Goal: Communication & Community: Participate in discussion

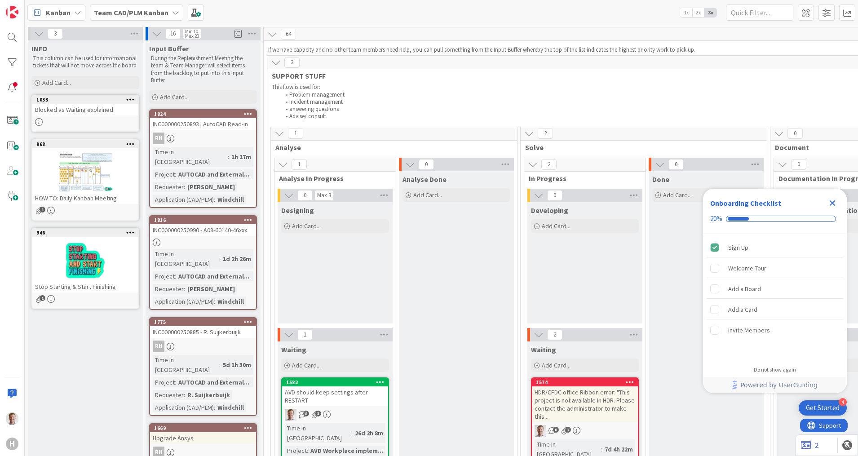
click at [142, 9] on b "Team CAD/PLM Kanban" at bounding box center [131, 12] width 75 height 9
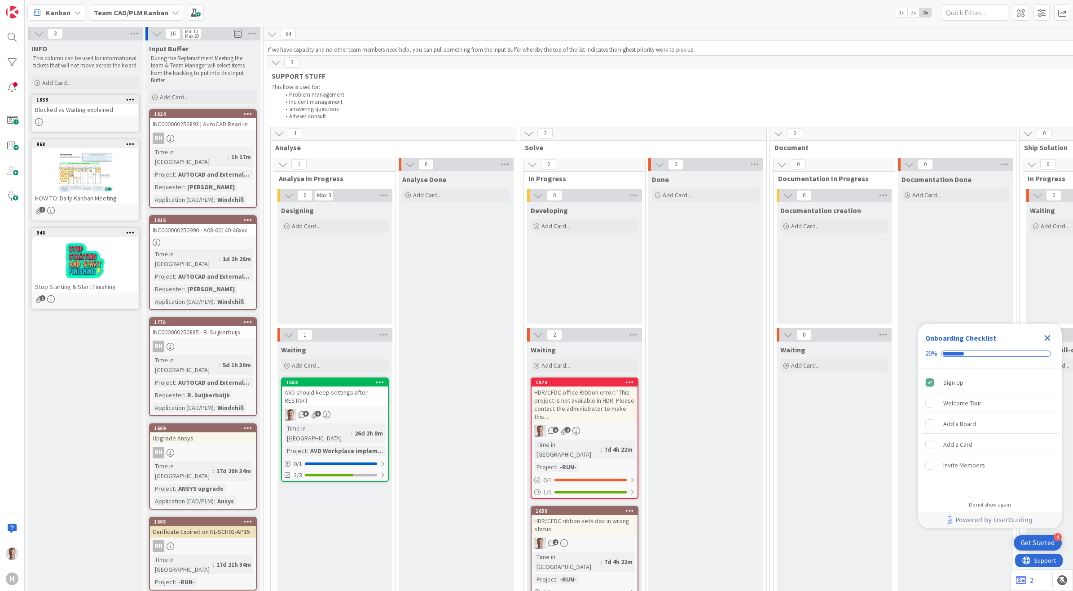
click at [48, 9] on span "Kanban" at bounding box center [58, 12] width 25 height 11
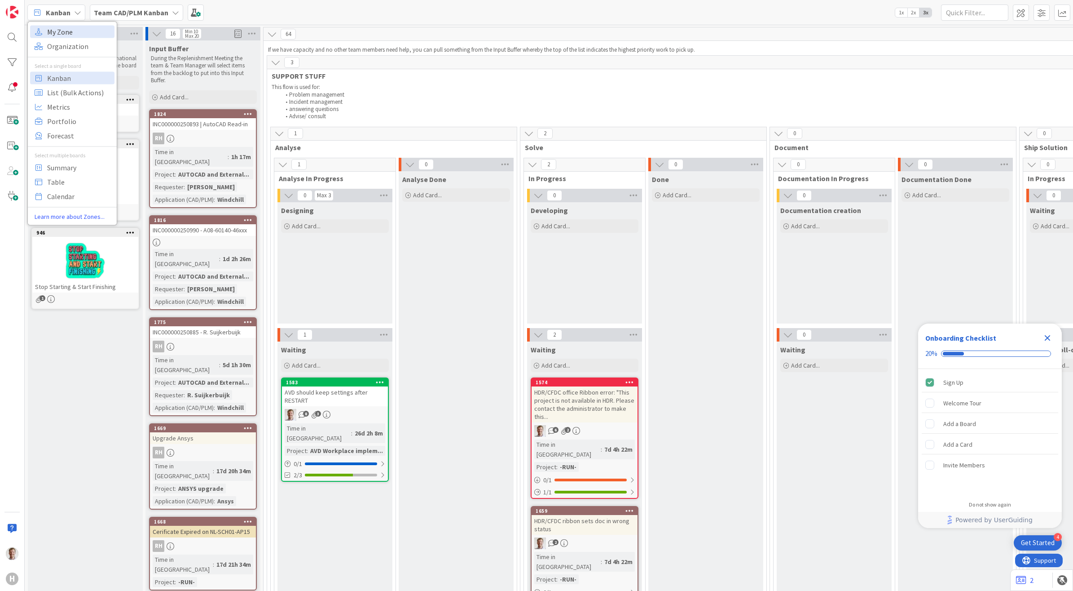
click at [66, 30] on span "My Zone" at bounding box center [79, 31] width 65 height 13
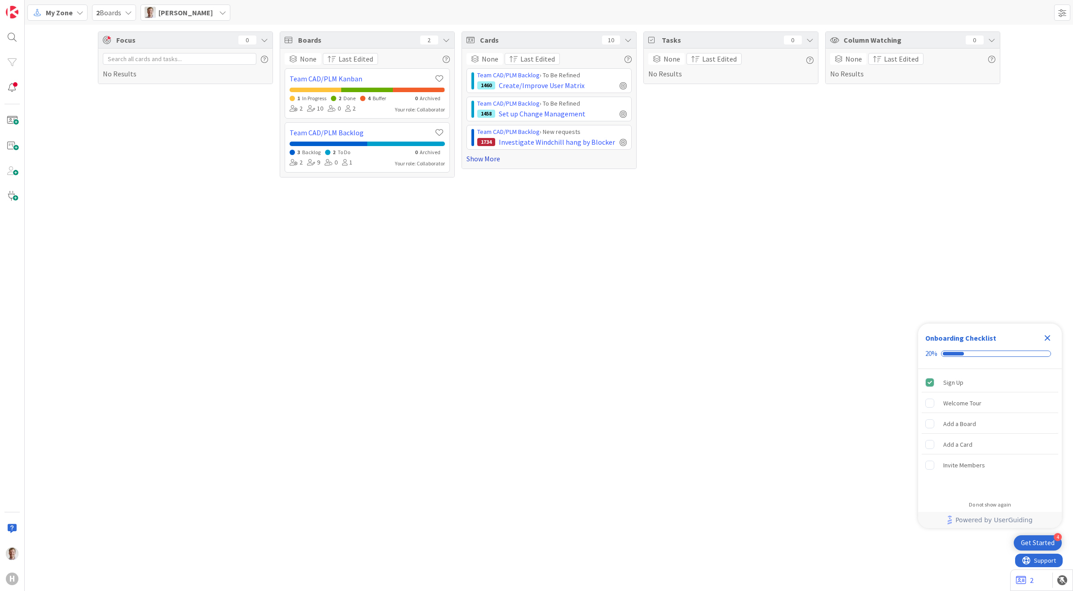
click at [472, 160] on link "Show More" at bounding box center [549, 158] width 165 height 11
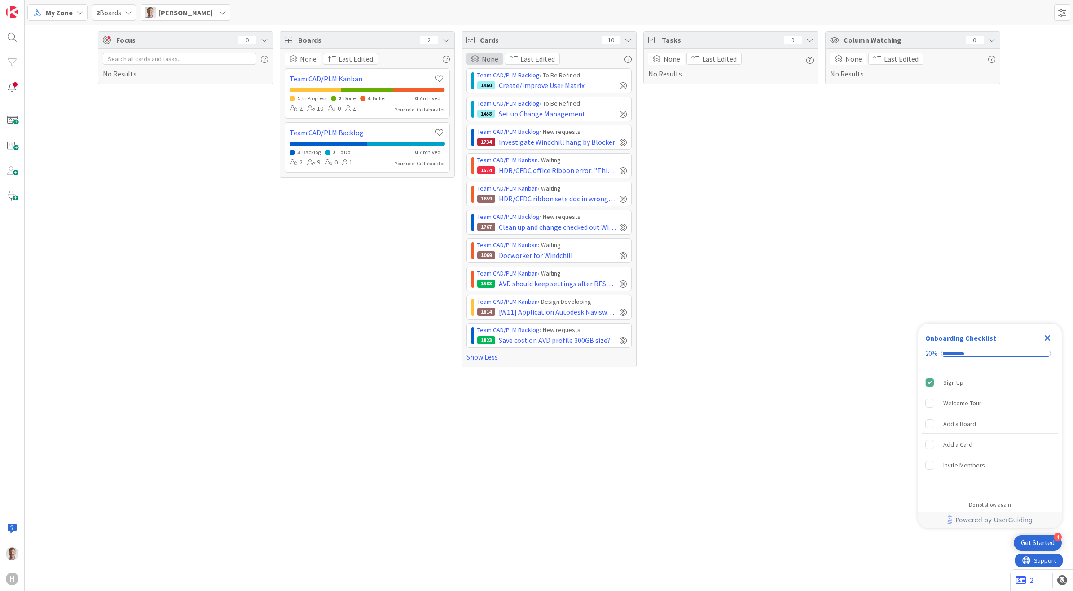
click at [489, 61] on span "None" at bounding box center [490, 58] width 17 height 11
click at [478, 100] on icon at bounding box center [475, 103] width 7 height 13
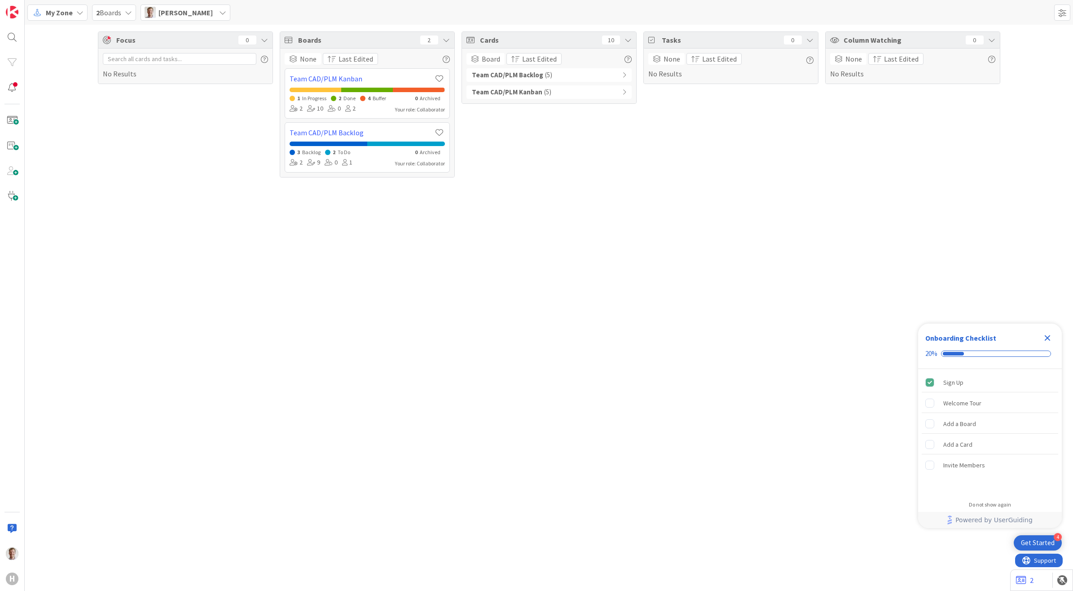
click at [560, 90] on div "Team CAD/PLM Kanban ( 5 )" at bounding box center [549, 91] width 165 height 13
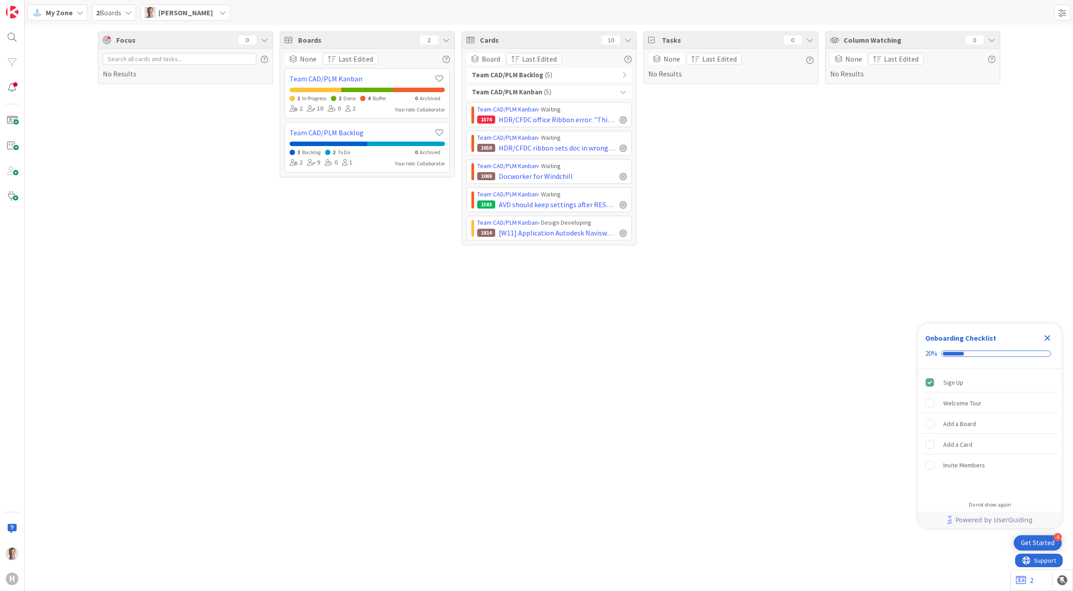
click at [531, 72] on b "Team CAD/PLM Backlog" at bounding box center [507, 75] width 71 height 10
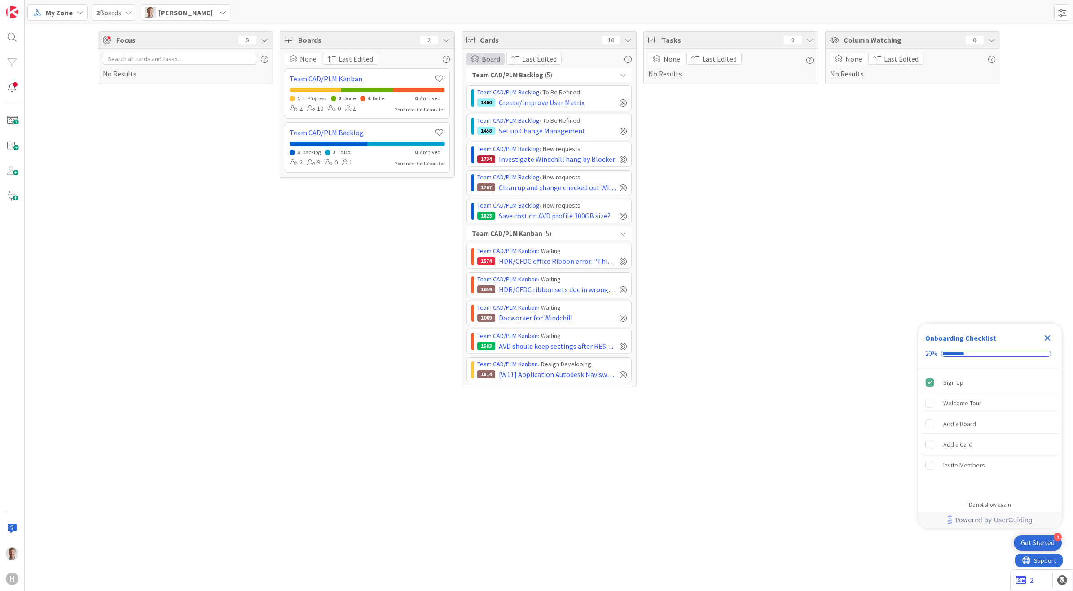
drag, startPoint x: 481, startPoint y: 55, endPoint x: 486, endPoint y: 57, distance: 5.4
click at [481, 55] on div "Board" at bounding box center [486, 59] width 38 height 12
click at [517, 121] on span "Column State" at bounding box center [524, 119] width 82 height 13
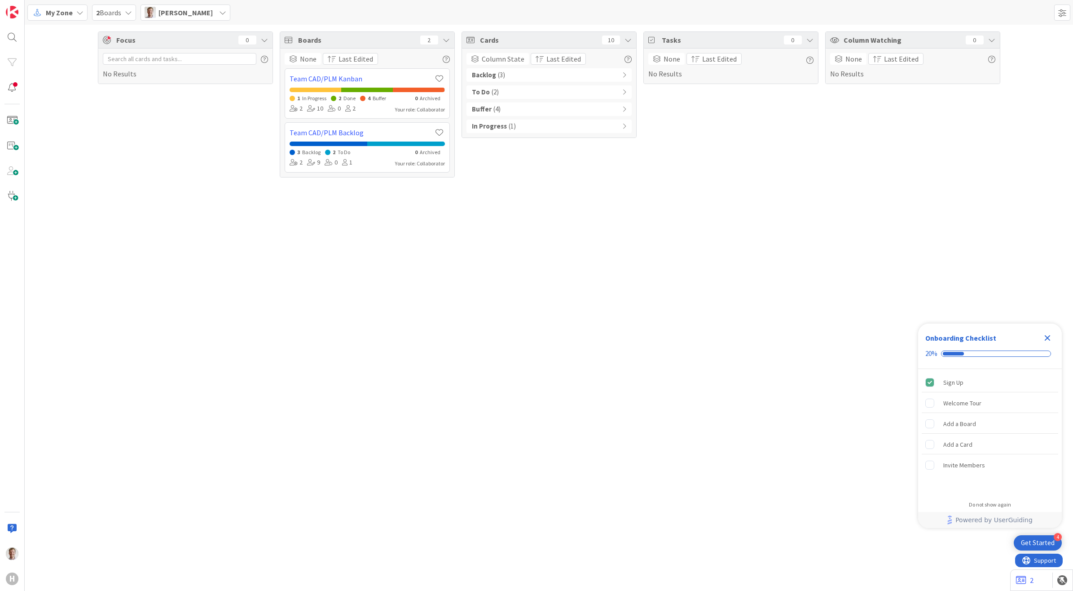
drag, startPoint x: 558, startPoint y: 129, endPoint x: 559, endPoint y: 124, distance: 4.7
click at [558, 128] on div "In Progress ( 1 )" at bounding box center [549, 125] width 165 height 13
click at [547, 111] on div "Buffer ( 4 )" at bounding box center [549, 108] width 165 height 13
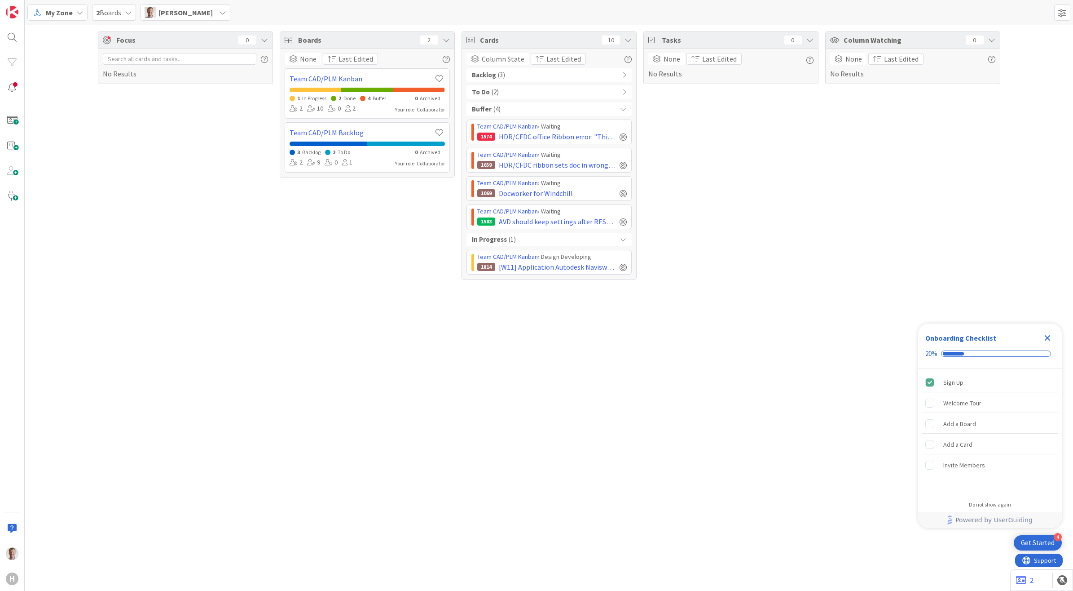
click at [542, 88] on div "To Do ( 2 )" at bounding box center [549, 91] width 165 height 13
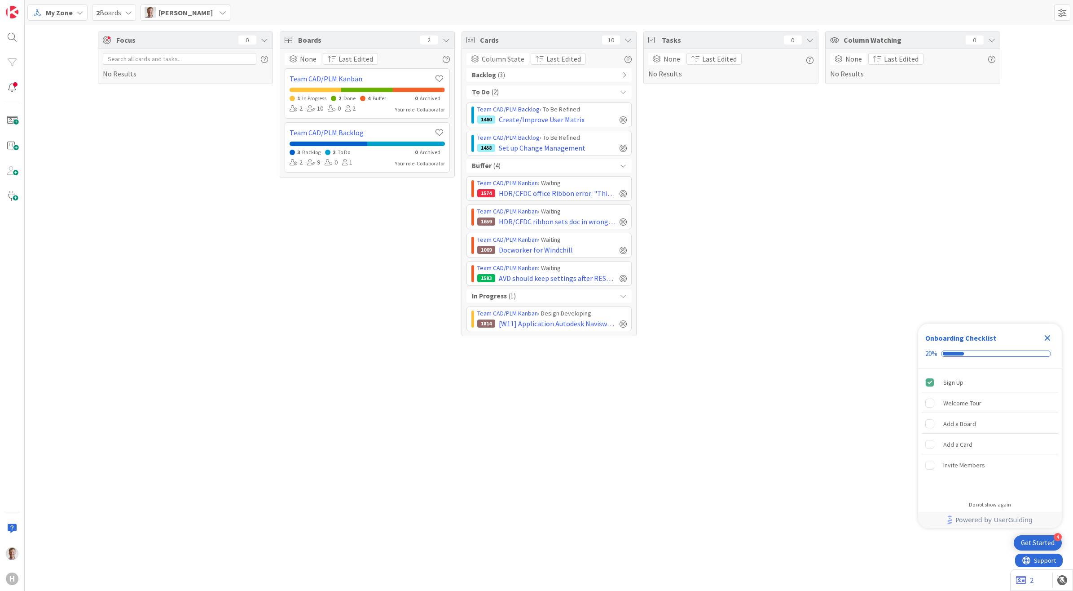
click at [538, 72] on div "Backlog ( 3 )" at bounding box center [549, 74] width 165 height 13
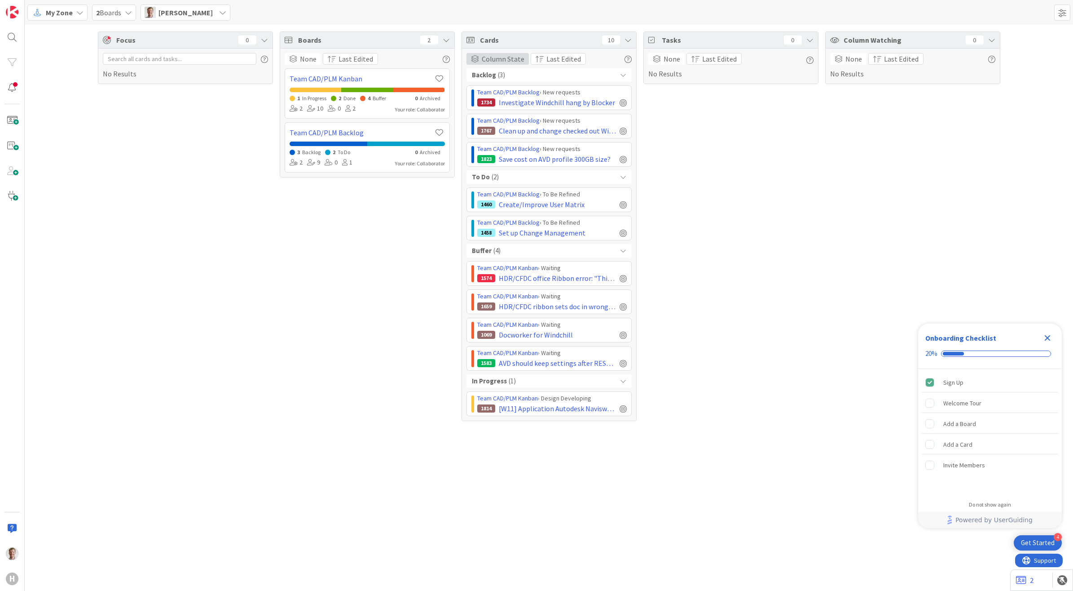
click at [483, 57] on span "Column State" at bounding box center [503, 58] width 43 height 11
click at [671, 149] on div "Tasks 0 None Last Edited No Results" at bounding box center [731, 225] width 175 height 389
click at [538, 413] on span "[W11] Application Autodesk Navisworks 2020 -- added to 2504 list" at bounding box center [557, 408] width 117 height 11
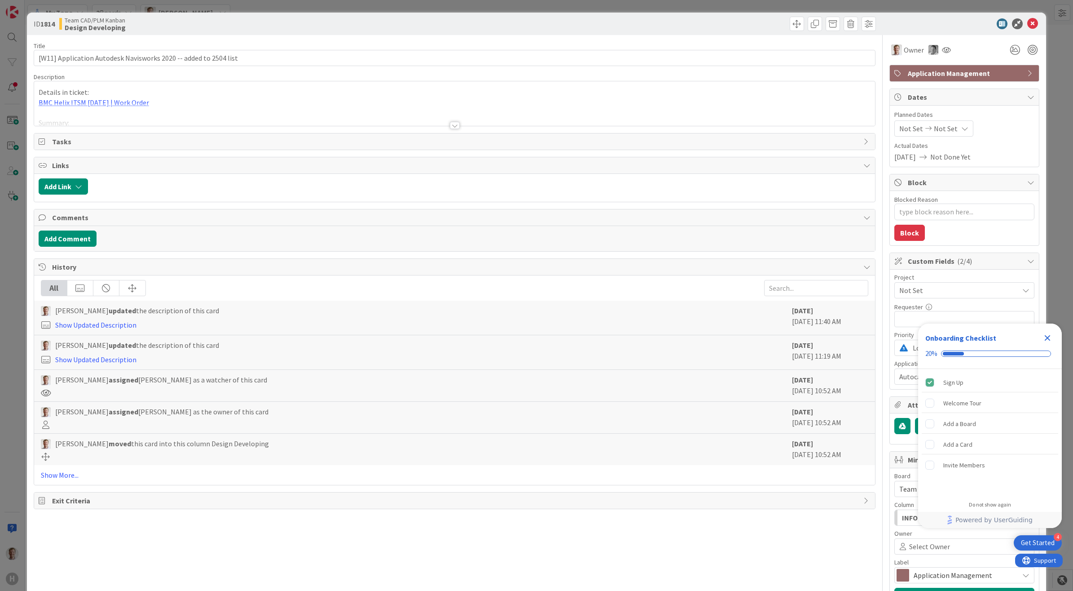
click at [84, 22] on span "Team CAD/PLM Kanban" at bounding box center [95, 20] width 61 height 7
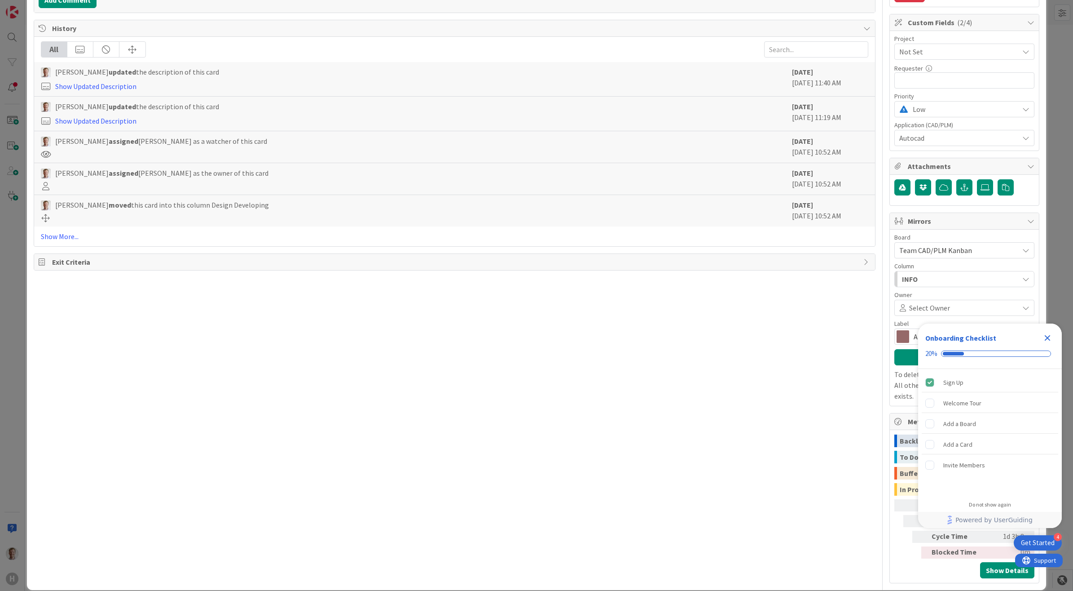
scroll to position [242, 0]
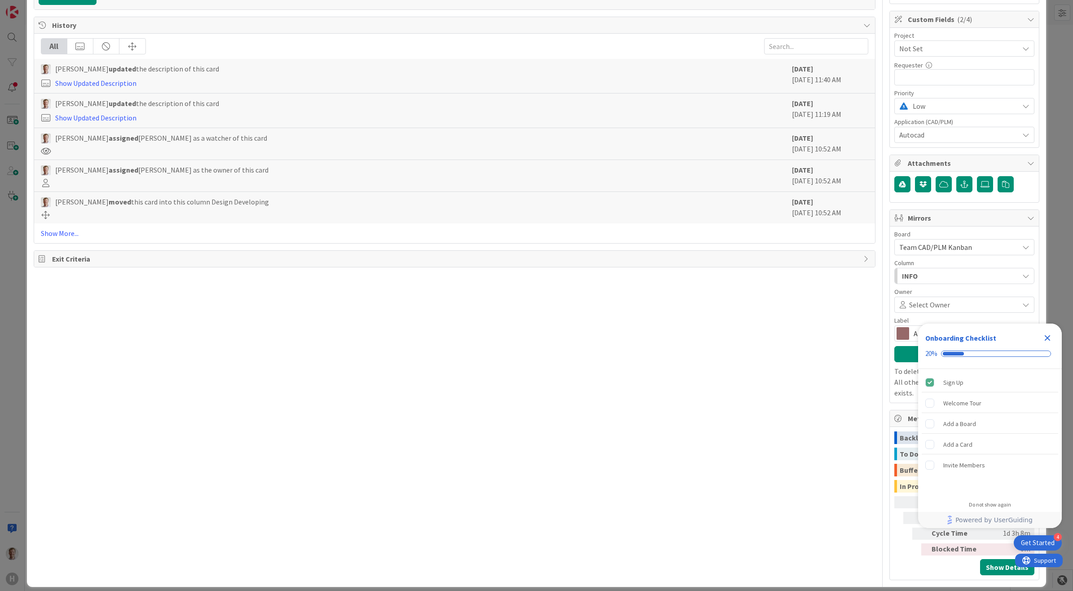
click at [857, 334] on icon "Close Checklist" at bounding box center [1047, 337] width 11 height 11
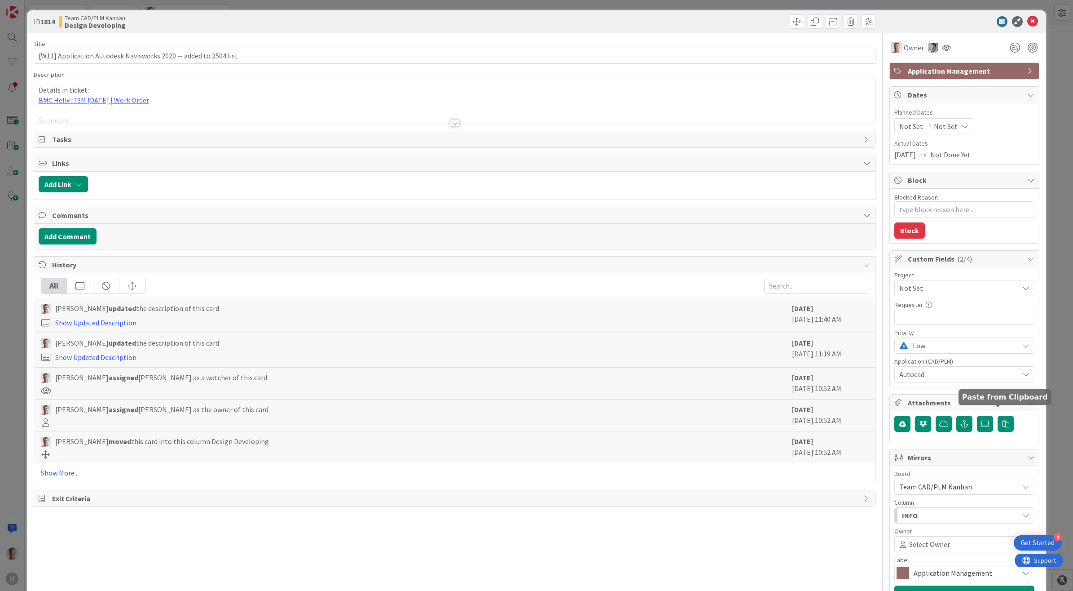
scroll to position [0, 0]
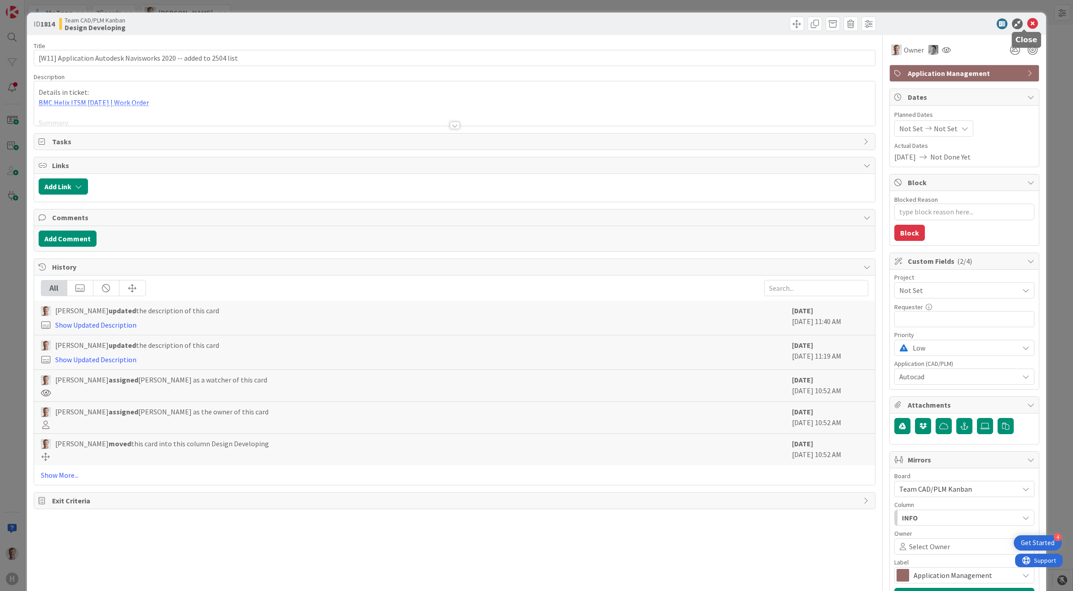
click at [857, 19] on icon at bounding box center [1033, 23] width 11 height 11
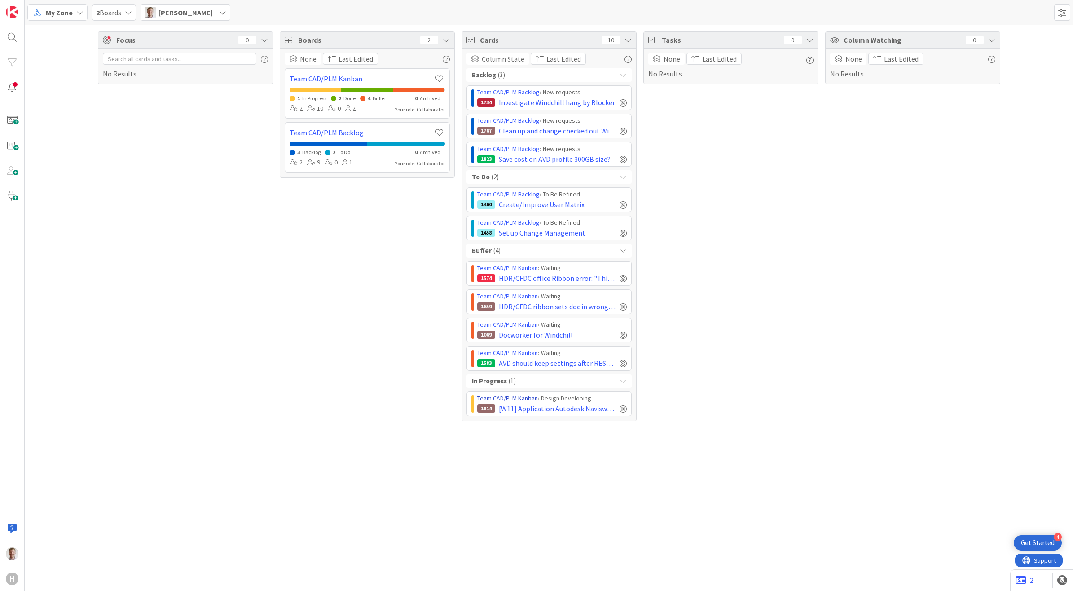
click at [517, 400] on link "Team CAD/PLM Kanban" at bounding box center [507, 398] width 61 height 8
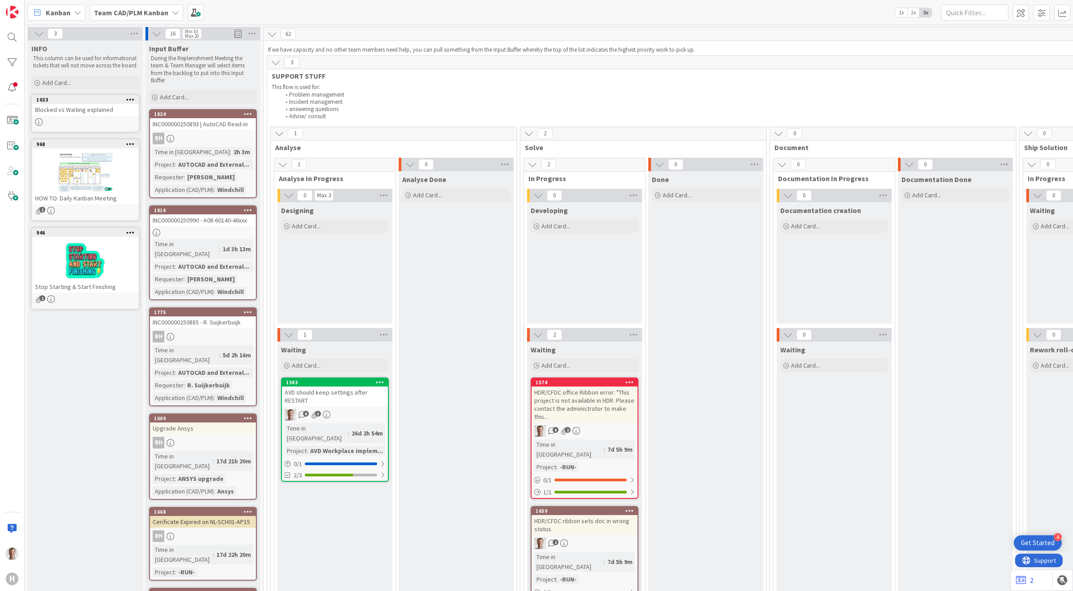
click at [62, 14] on span "Kanban" at bounding box center [58, 12] width 25 height 11
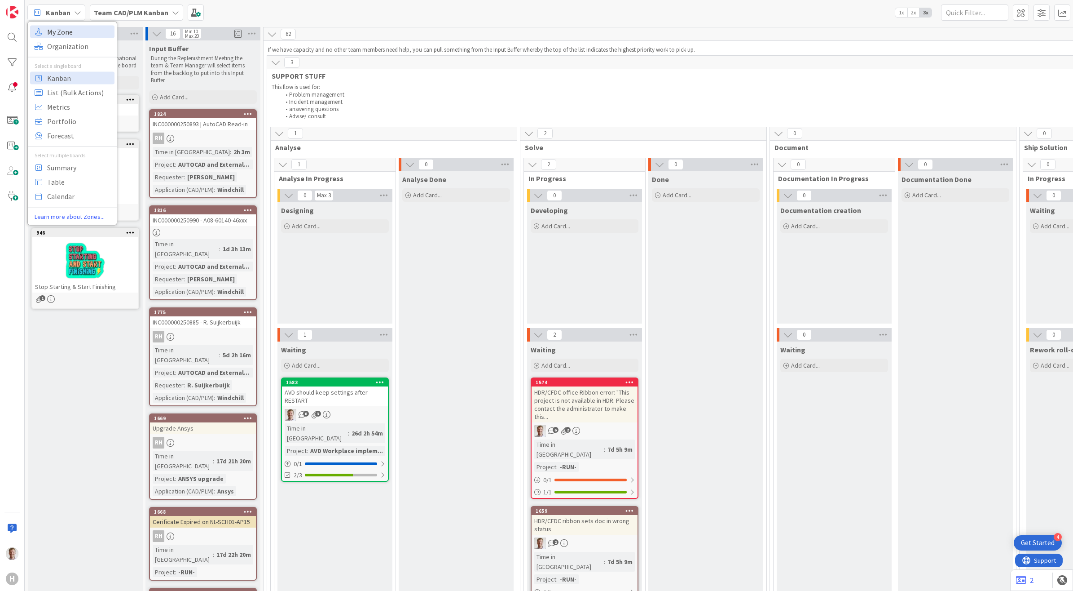
click at [66, 36] on span "My Zone" at bounding box center [79, 31] width 65 height 13
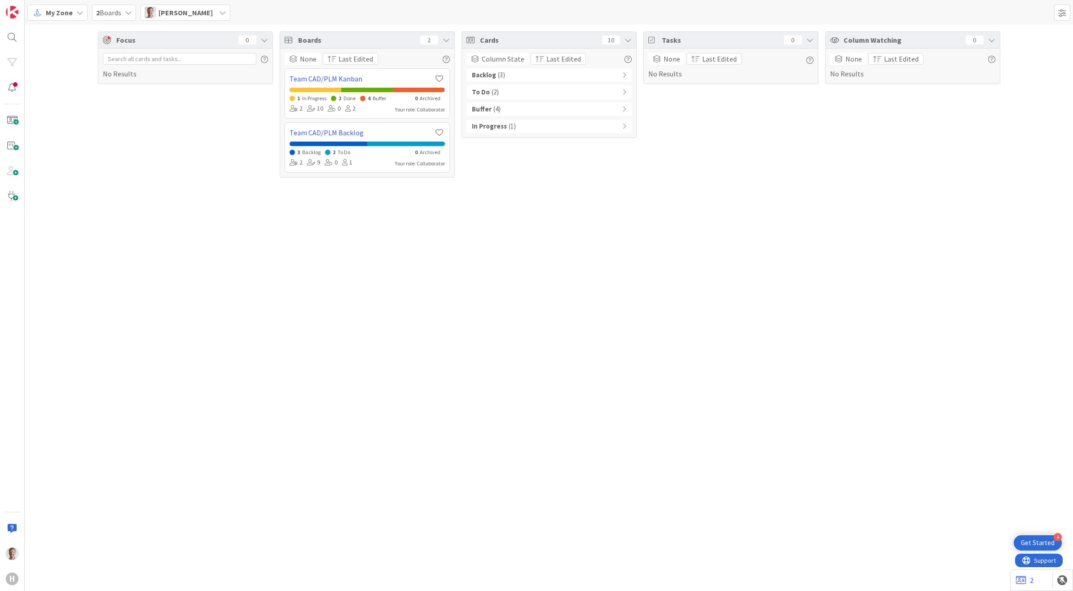
click at [498, 129] on b "In Progress" at bounding box center [489, 126] width 35 height 10
click at [516, 115] on div "Buffer ( 4 )" at bounding box center [549, 108] width 165 height 13
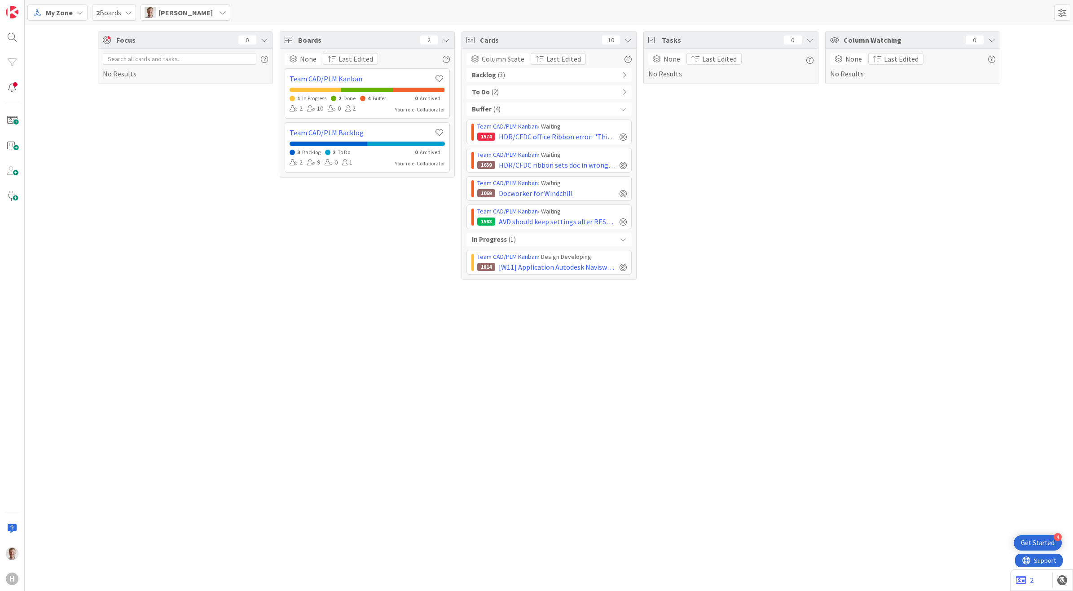
click at [516, 106] on div "Buffer ( 4 )" at bounding box center [549, 108] width 165 height 13
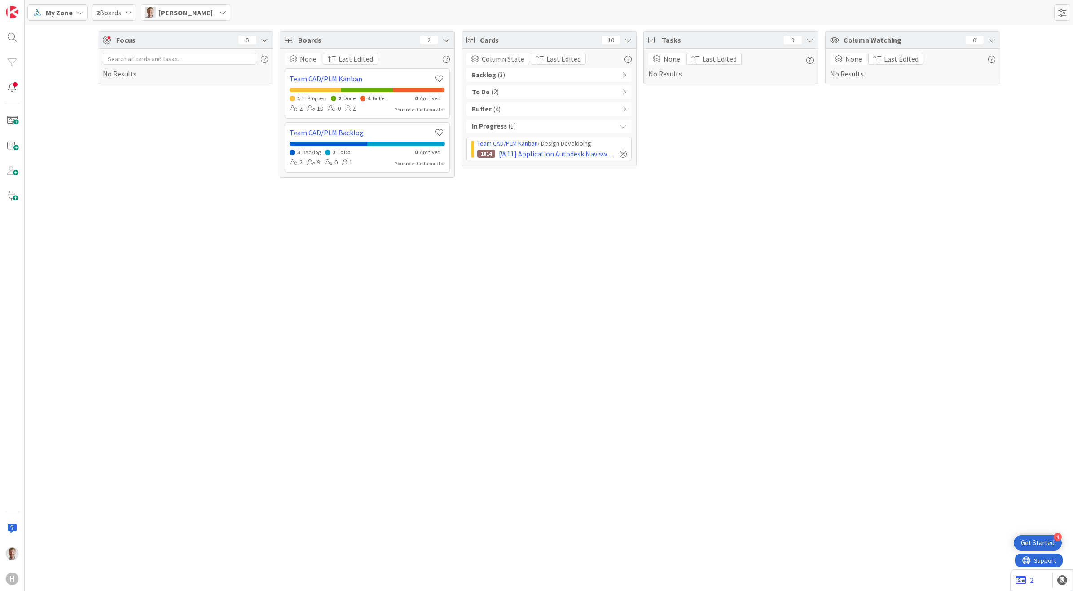
click at [517, 91] on div "To Do ( 2 )" at bounding box center [549, 91] width 165 height 13
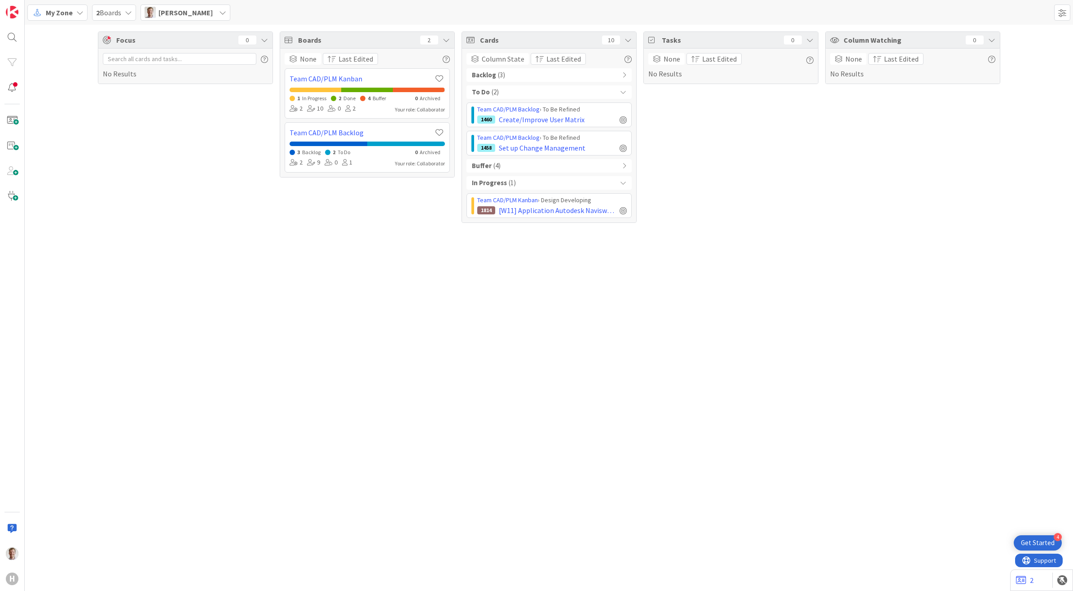
click at [514, 70] on div "Backlog ( 3 )" at bounding box center [549, 74] width 165 height 13
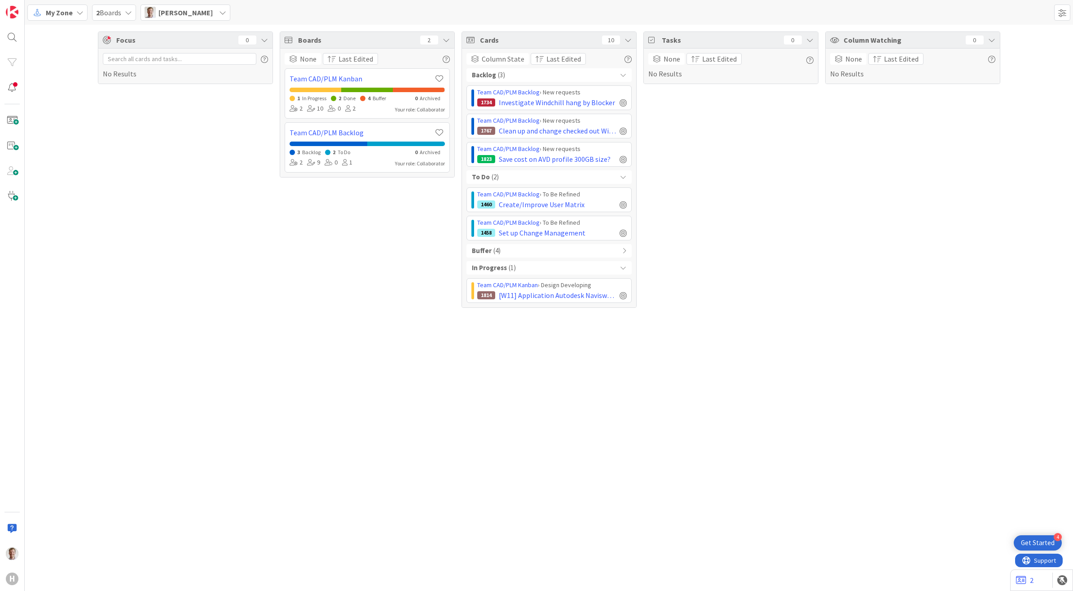
click at [511, 255] on div "Buffer ( 4 )" at bounding box center [549, 250] width 165 height 13
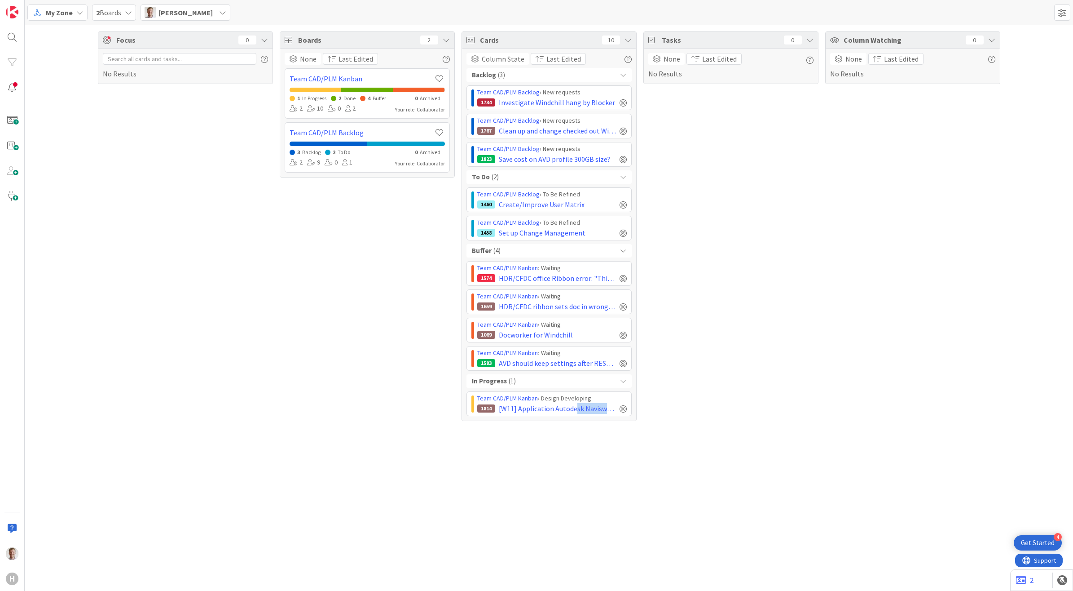
drag, startPoint x: 603, startPoint y: 409, endPoint x: 573, endPoint y: 420, distance: 31.3
click at [573, 420] on div "Column State Last Edited Backlog ( 3 ) Team CAD/PLM Backlog › New requests 1734…" at bounding box center [549, 235] width 174 height 372
drag, startPoint x: 567, startPoint y: 400, endPoint x: 582, endPoint y: 402, distance: 15.0
click at [582, 402] on div "Team CAD/PLM Kanban › Design Developing" at bounding box center [552, 397] width 150 height 9
drag, startPoint x: 582, startPoint y: 402, endPoint x: 539, endPoint y: 403, distance: 42.7
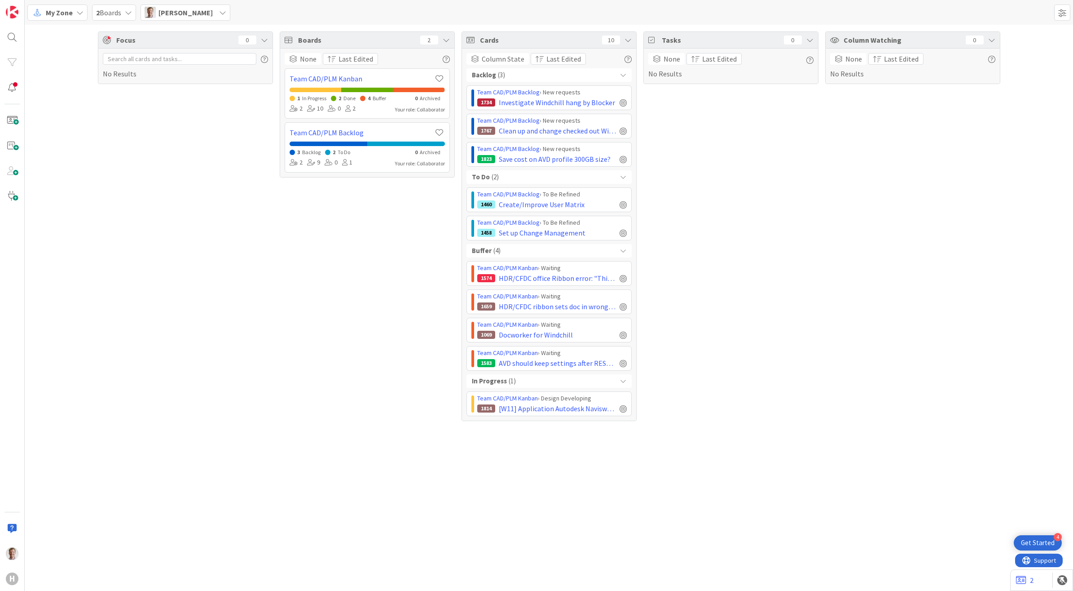
click at [539, 403] on div "Team CAD/PLM Kanban › Design Developing" at bounding box center [552, 397] width 150 height 9
drag, startPoint x: 542, startPoint y: 410, endPoint x: 572, endPoint y: 400, distance: 31.7
click at [542, 411] on span "[W11] Application Autodesk Navisworks 2020 -- added to 2504 list" at bounding box center [557, 408] width 117 height 11
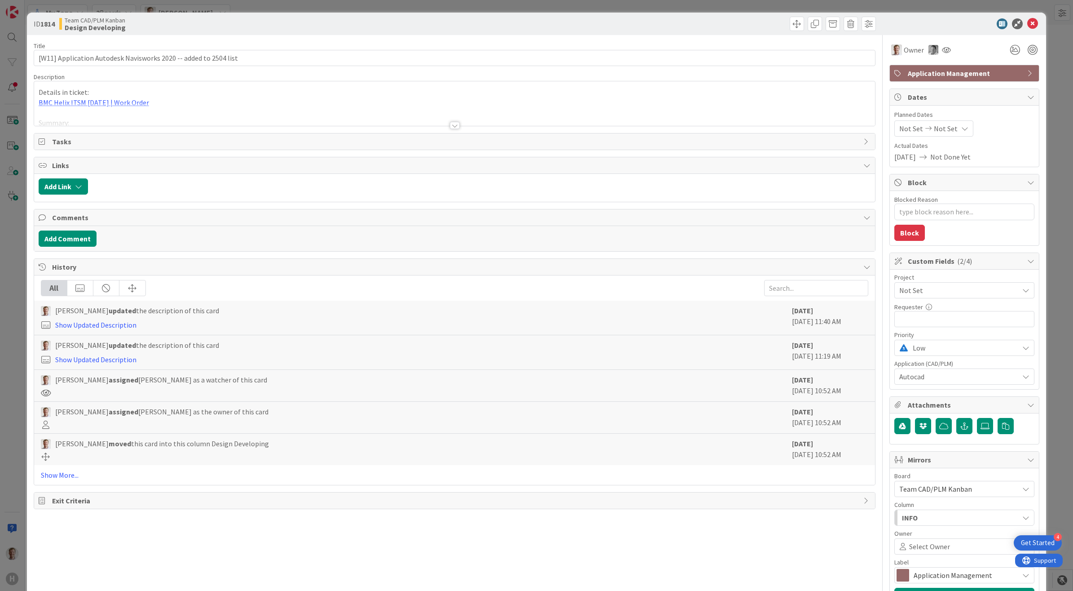
click at [93, 17] on span "Team CAD/PLM Kanban" at bounding box center [95, 20] width 61 height 7
click at [790, 21] on span at bounding box center [797, 24] width 14 height 14
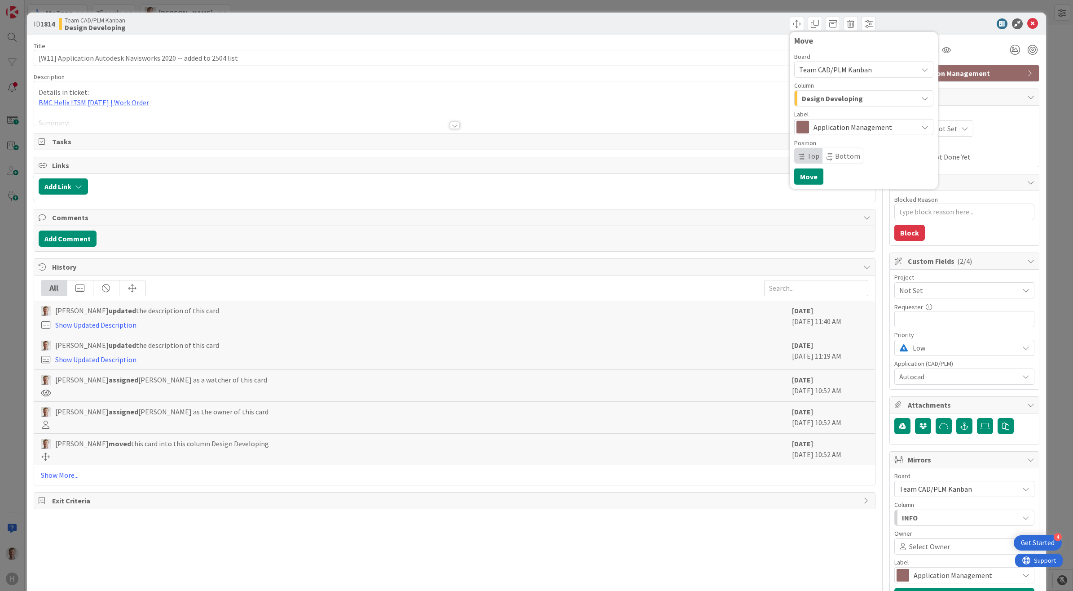
click at [857, 90] on button "Design Developing" at bounding box center [863, 98] width 139 height 16
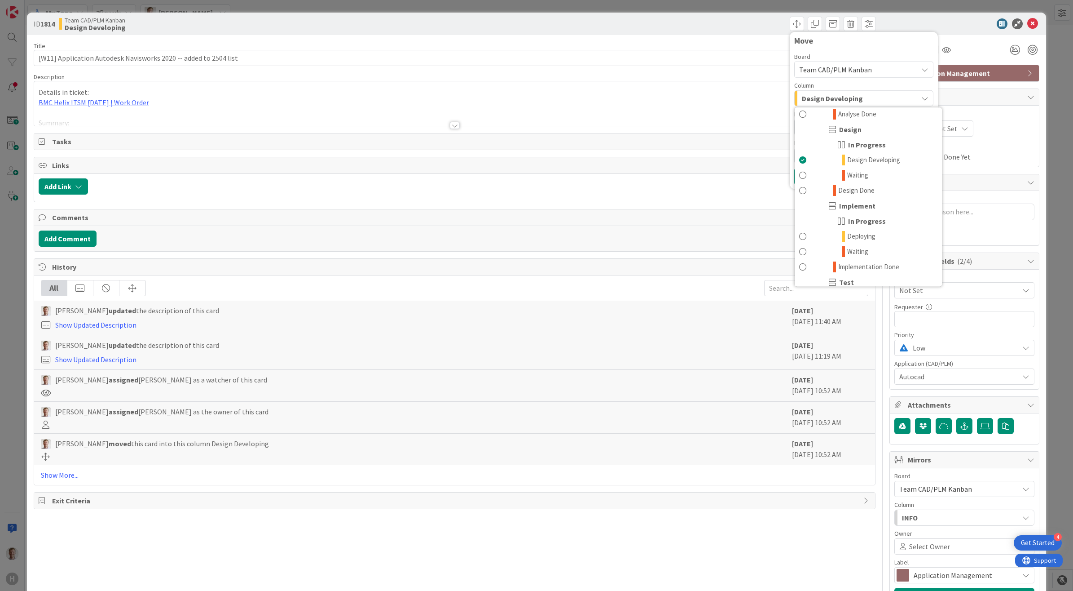
scroll to position [454, 0]
click at [851, 170] on span "Waiting" at bounding box center [857, 168] width 21 height 11
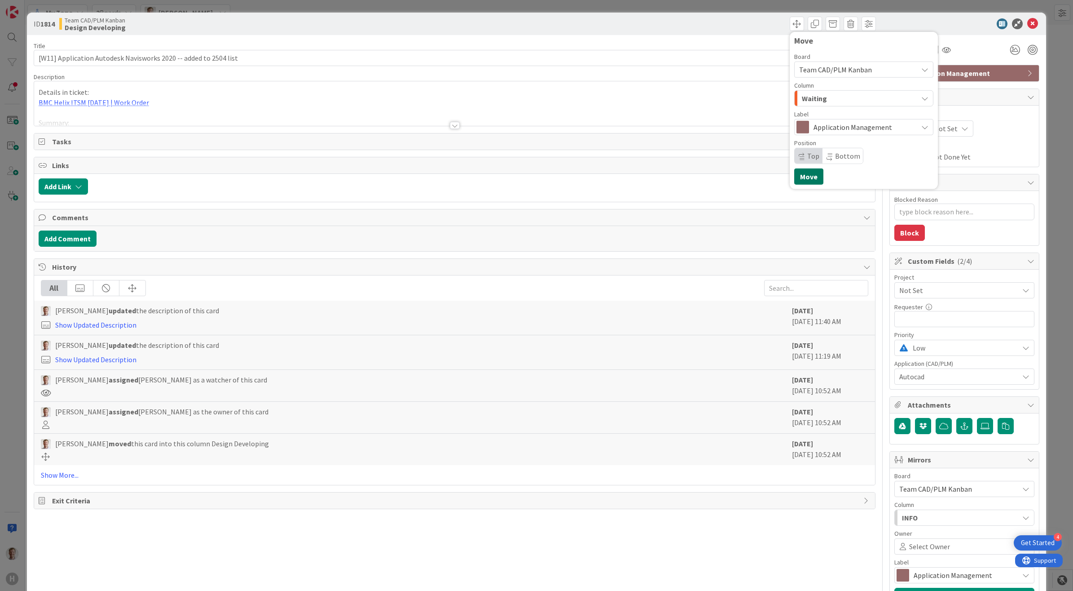
click at [804, 178] on button "Move" at bounding box center [808, 176] width 29 height 16
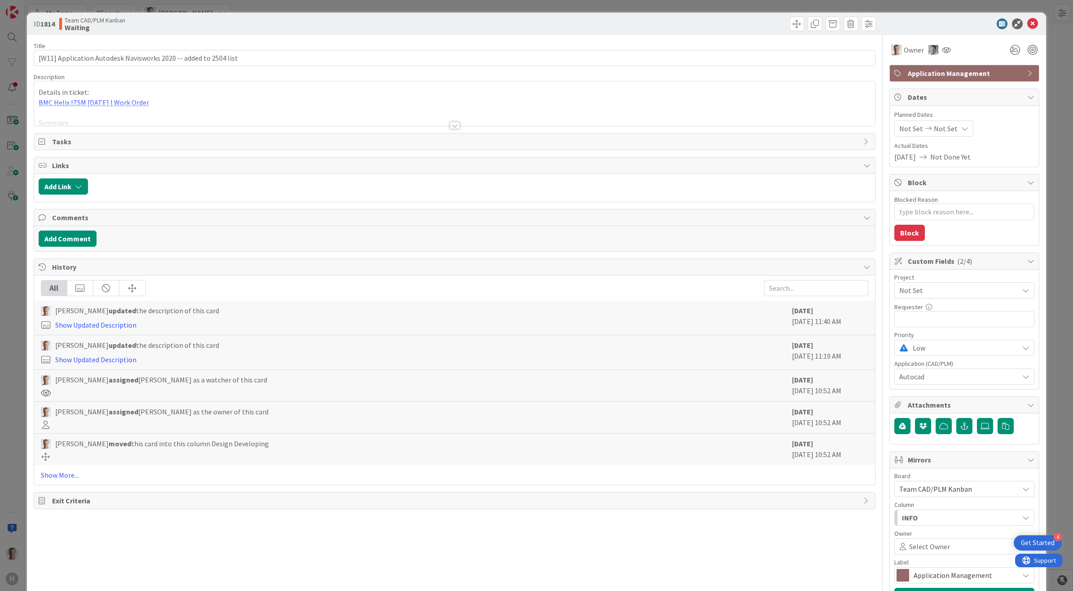
type textarea "x"
click at [137, 18] on div "Team CAD/PLM Kanban Waiting" at bounding box center [255, 24] width 393 height 14
click at [1028, 22] on icon at bounding box center [1033, 23] width 11 height 11
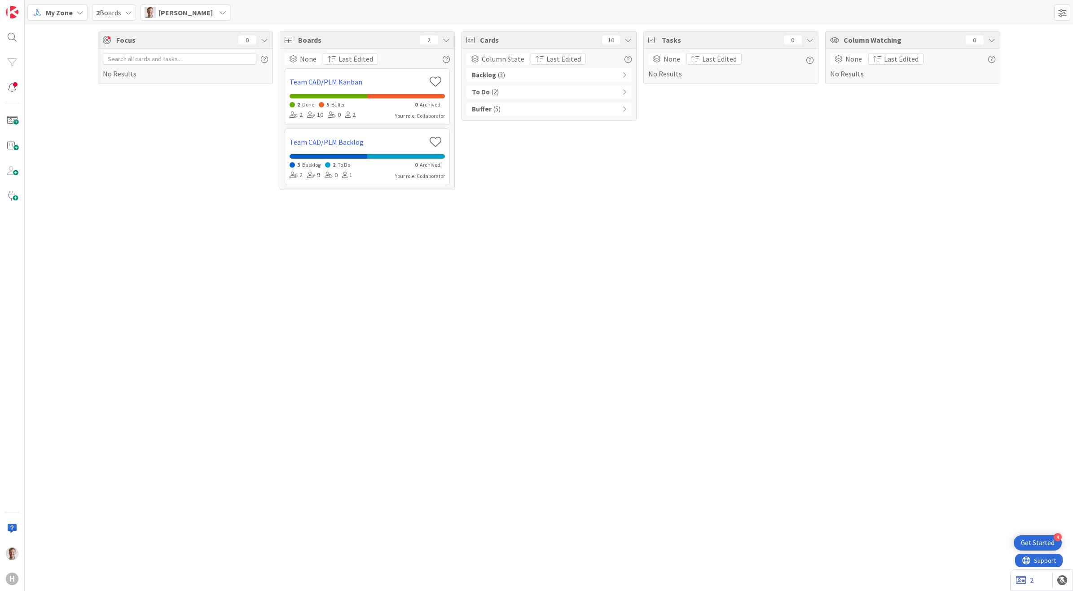
click at [197, 150] on div "Focus 0 No Results" at bounding box center [185, 110] width 175 height 159
drag, startPoint x: 504, startPoint y: 108, endPoint x: 526, endPoint y: 113, distance: 22.6
click at [505, 107] on div "Buffer ( 5 )" at bounding box center [549, 108] width 165 height 13
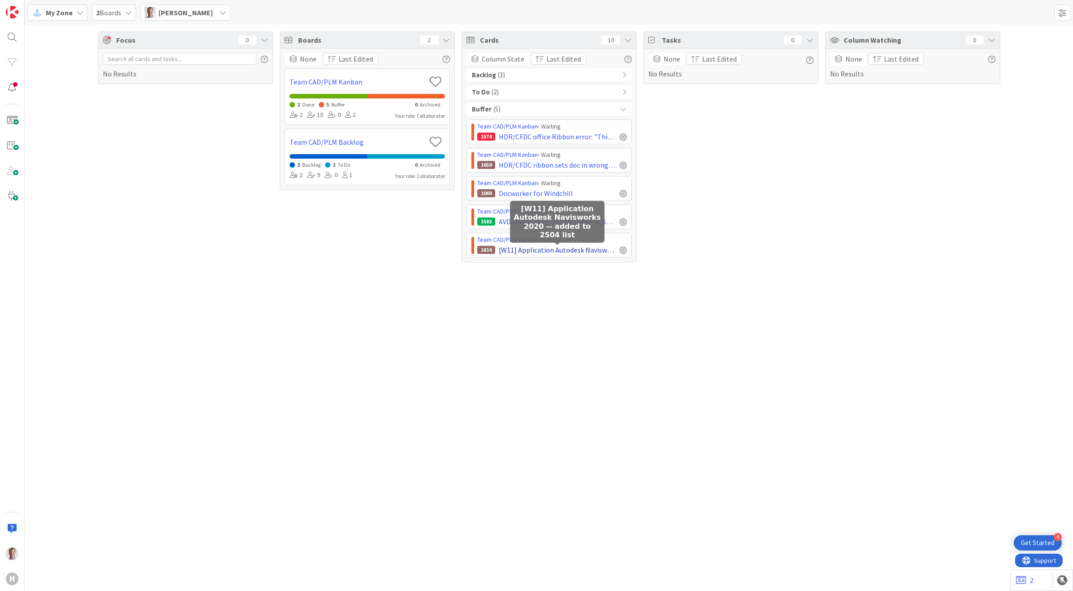
click at [569, 248] on span "[W11] Application Autodesk Navisworks 2020 -- added to 2504 list" at bounding box center [557, 249] width 117 height 11
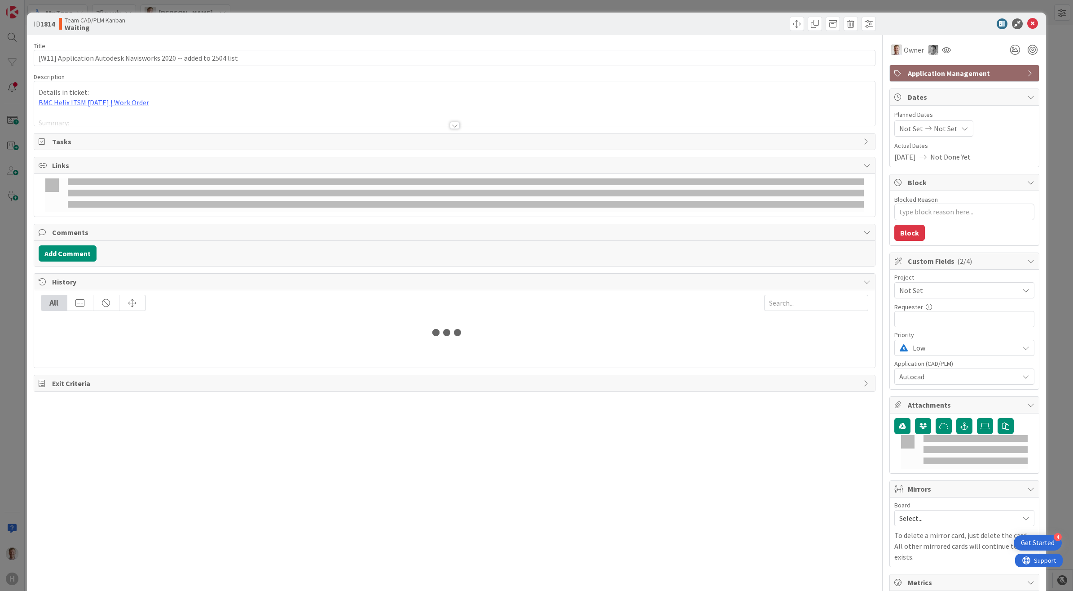
type textarea "x"
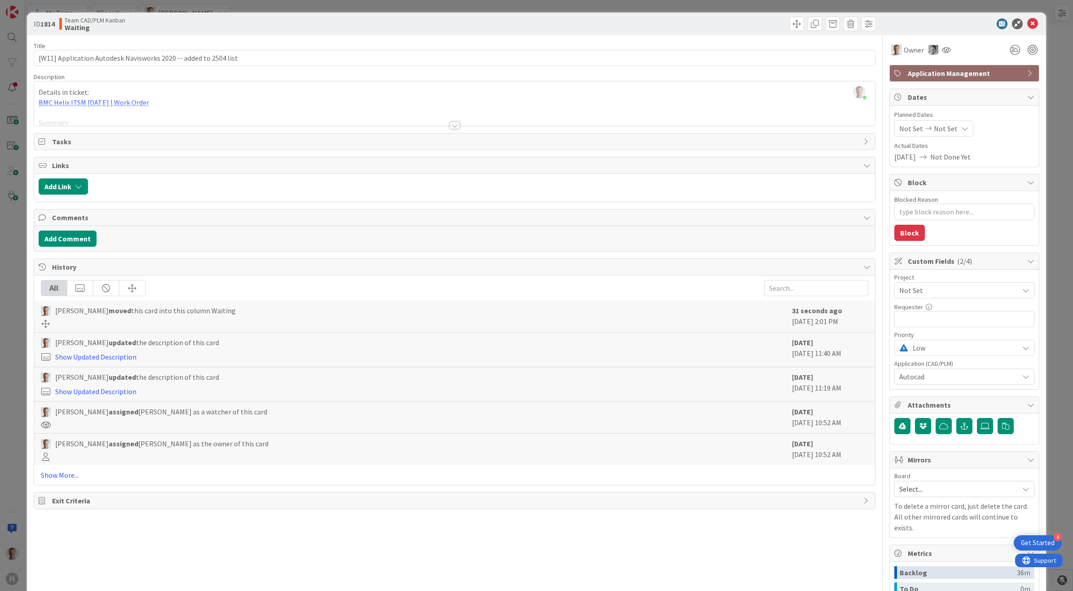
click at [452, 126] on div at bounding box center [455, 125] width 10 height 7
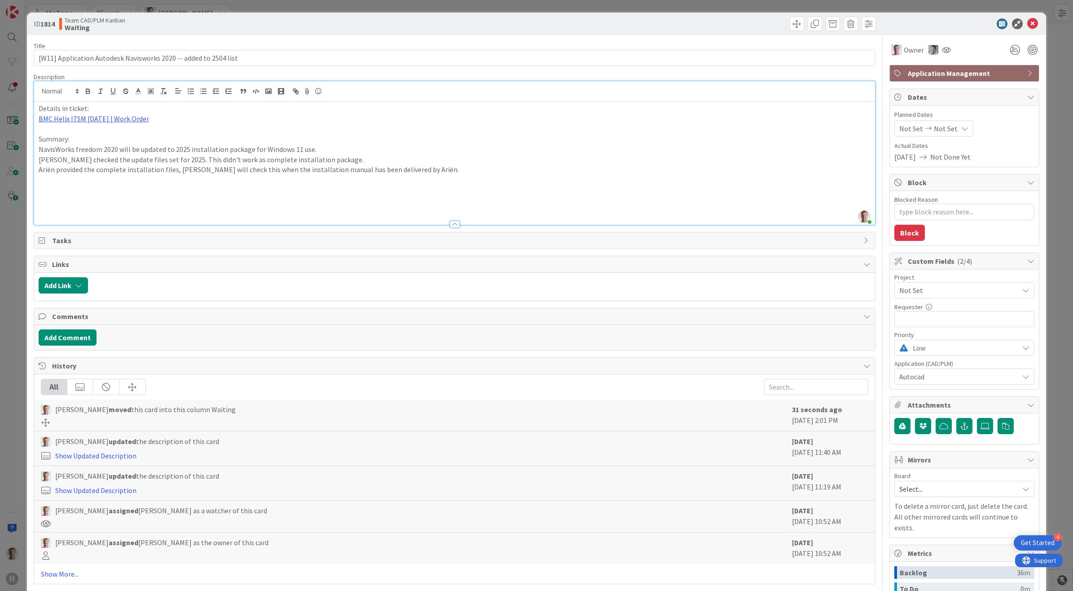
click at [637, 26] on div at bounding box center [666, 24] width 419 height 14
click at [1028, 24] on icon at bounding box center [1033, 23] width 11 height 11
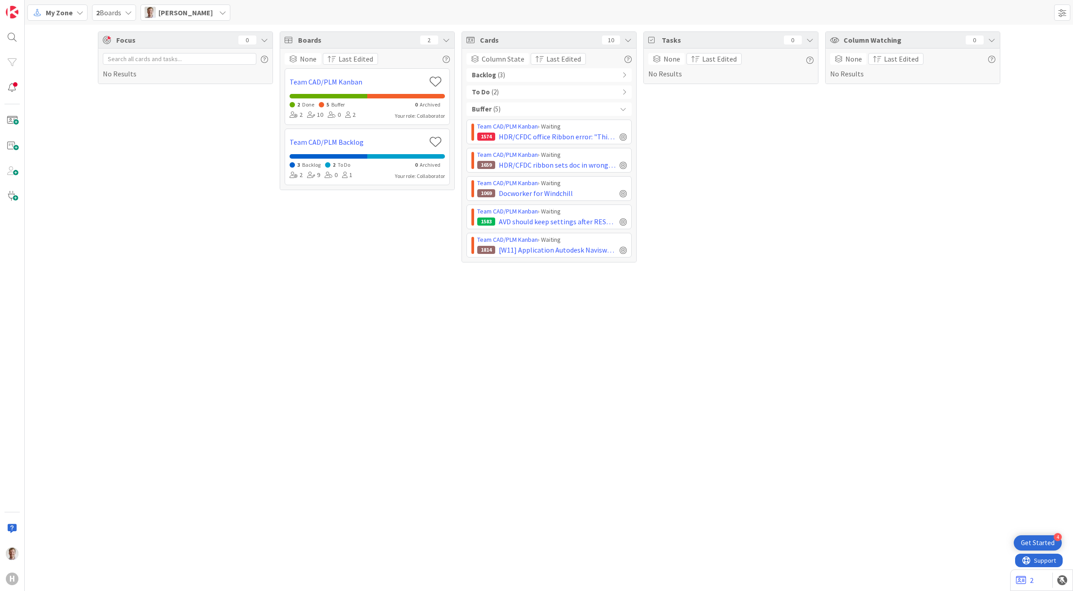
click at [267, 239] on div "Focus 0 No Results" at bounding box center [185, 146] width 175 height 231
click at [52, 15] on span "My Zone" at bounding box center [59, 12] width 27 height 11
click at [76, 48] on span "Organization" at bounding box center [79, 45] width 65 height 13
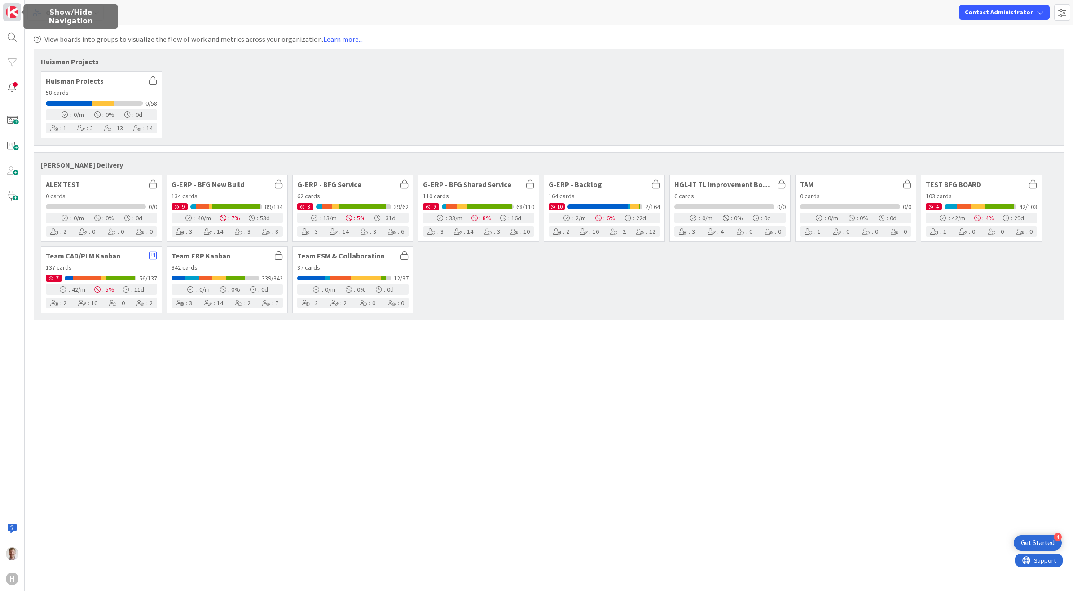
click at [17, 13] on img at bounding box center [12, 12] width 13 height 13
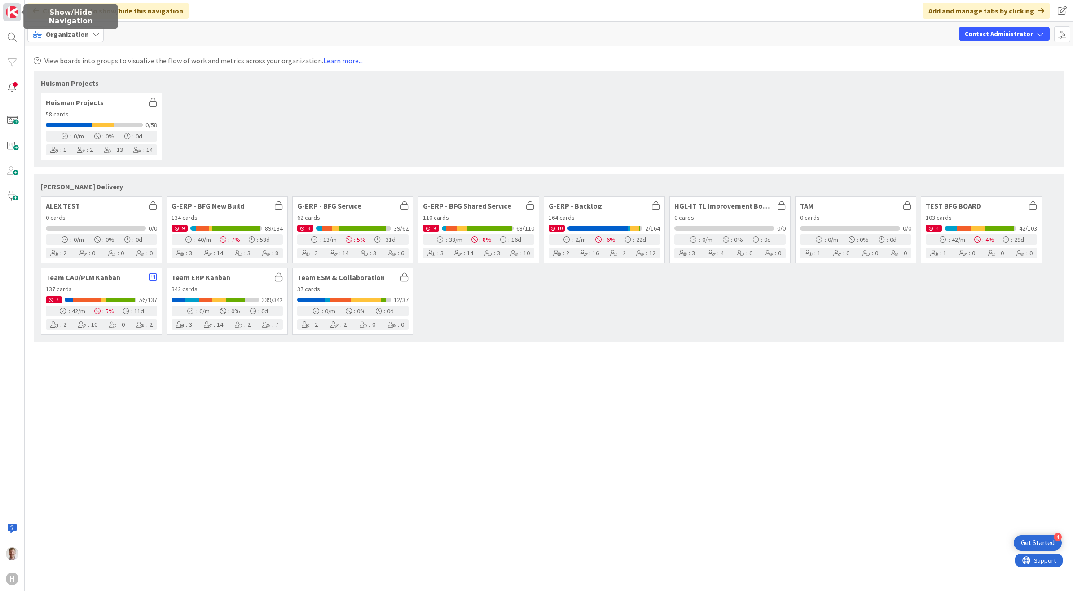
click at [12, 12] on img at bounding box center [12, 12] width 13 height 13
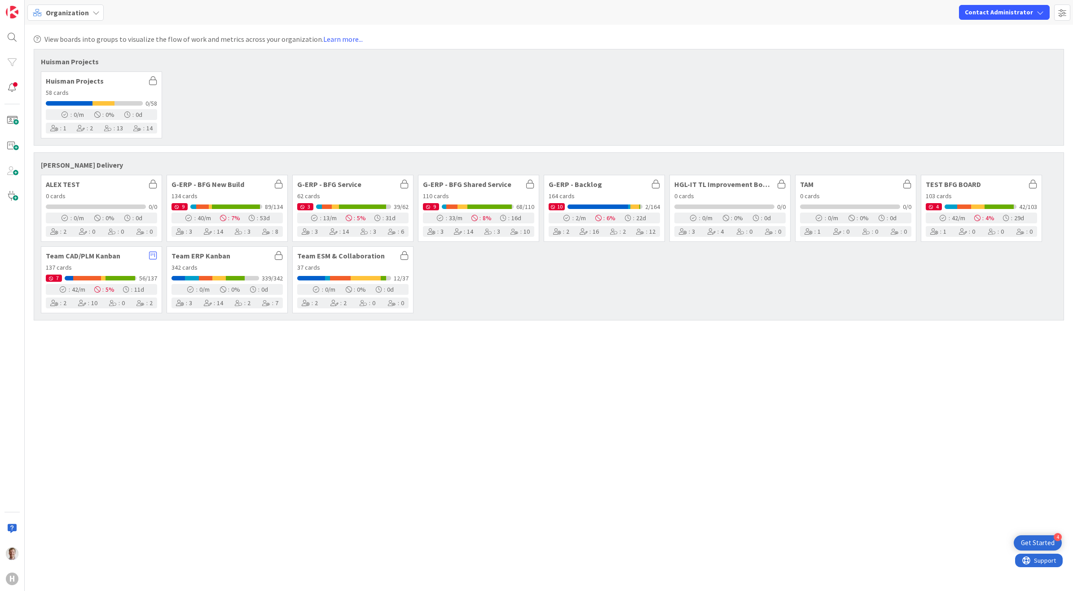
drag, startPoint x: 87, startPoint y: 8, endPoint x: 106, endPoint y: 19, distance: 22.7
click at [88, 8] on div "Organization" at bounding box center [65, 12] width 76 height 16
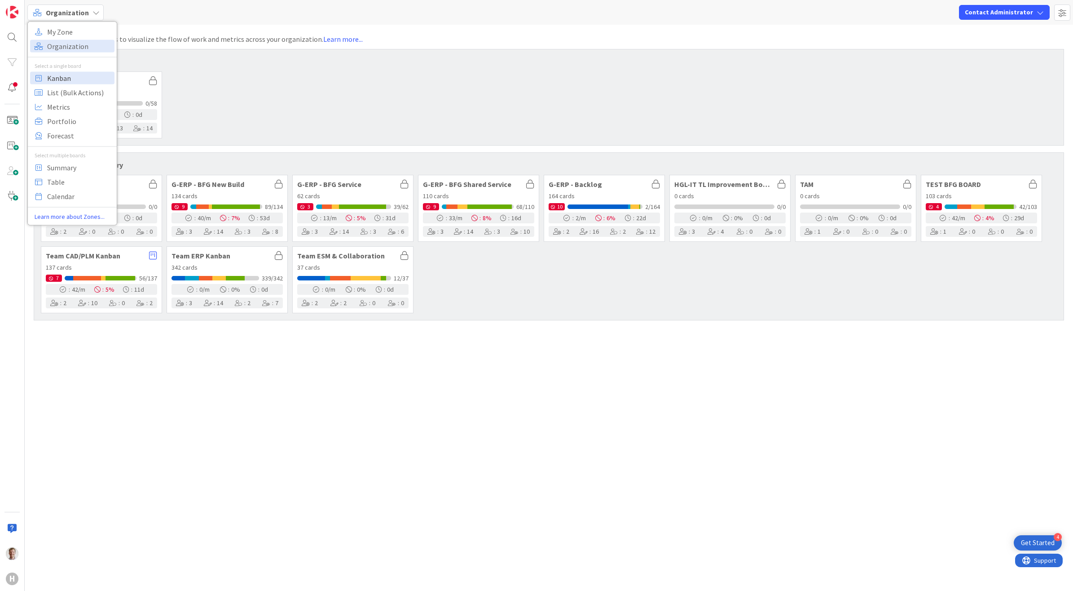
click at [76, 79] on span "Kanban" at bounding box center [79, 77] width 65 height 13
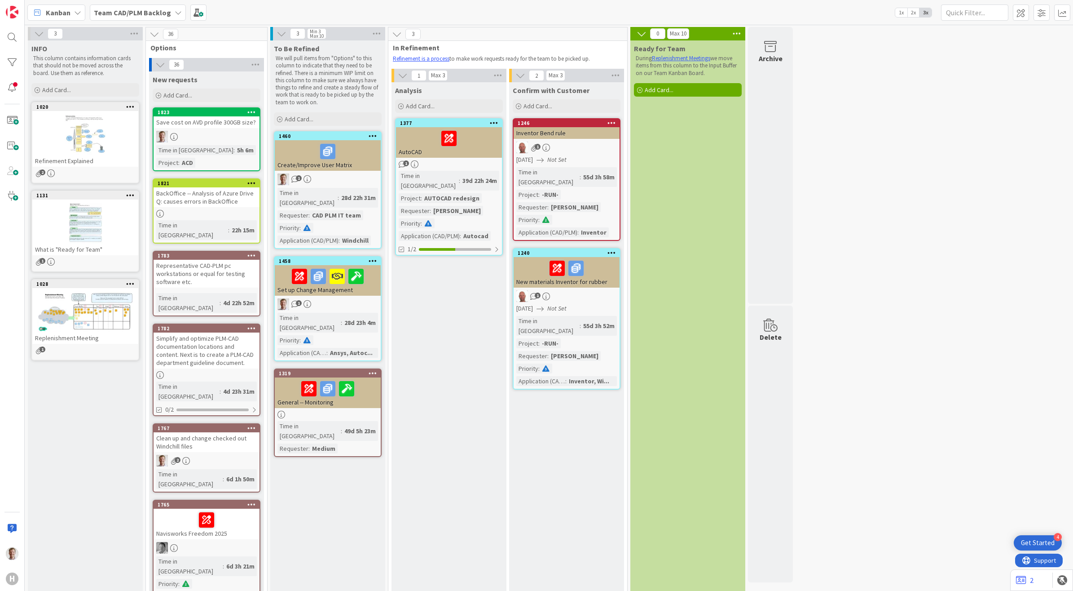
click at [140, 13] on b "Team CAD/PLM Backlog" at bounding box center [132, 12] width 77 height 9
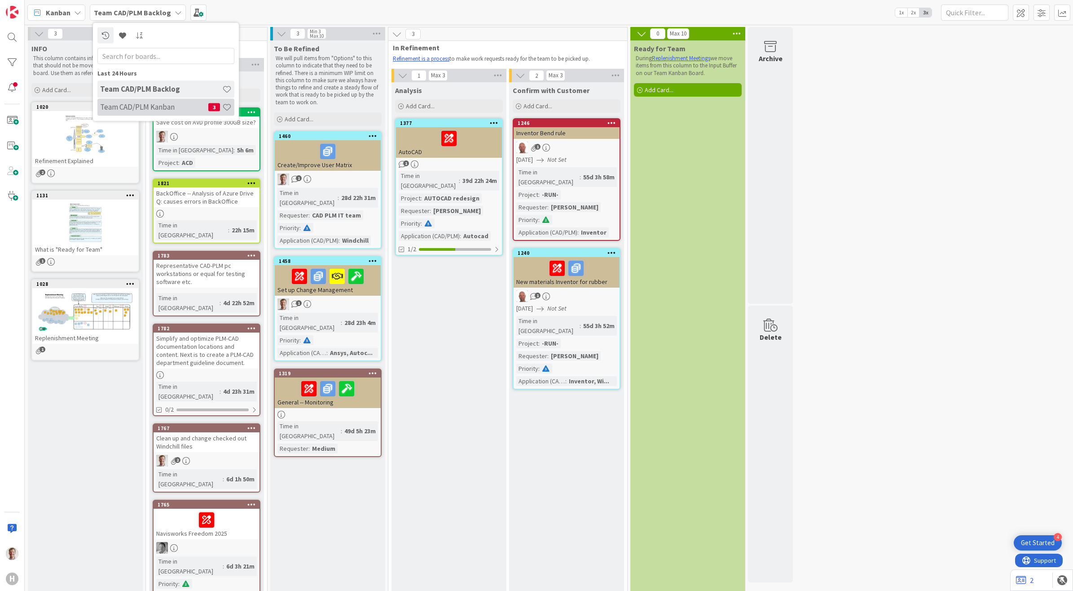
click at [137, 103] on h4 "Team CAD/PLM Kanban" at bounding box center [154, 106] width 108 height 9
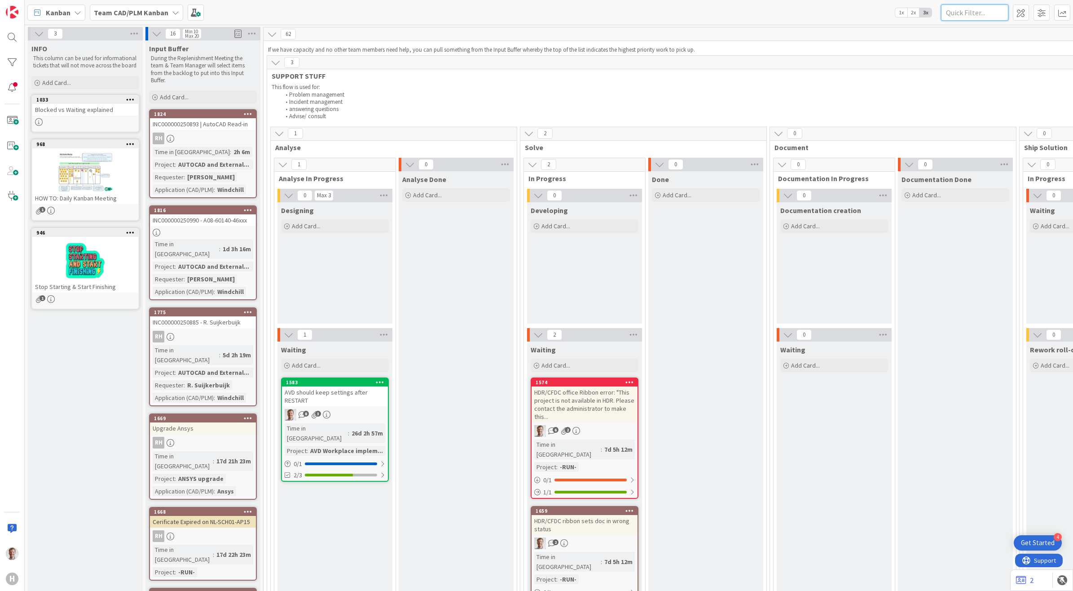
click at [984, 17] on input "text" at bounding box center [974, 12] width 67 height 16
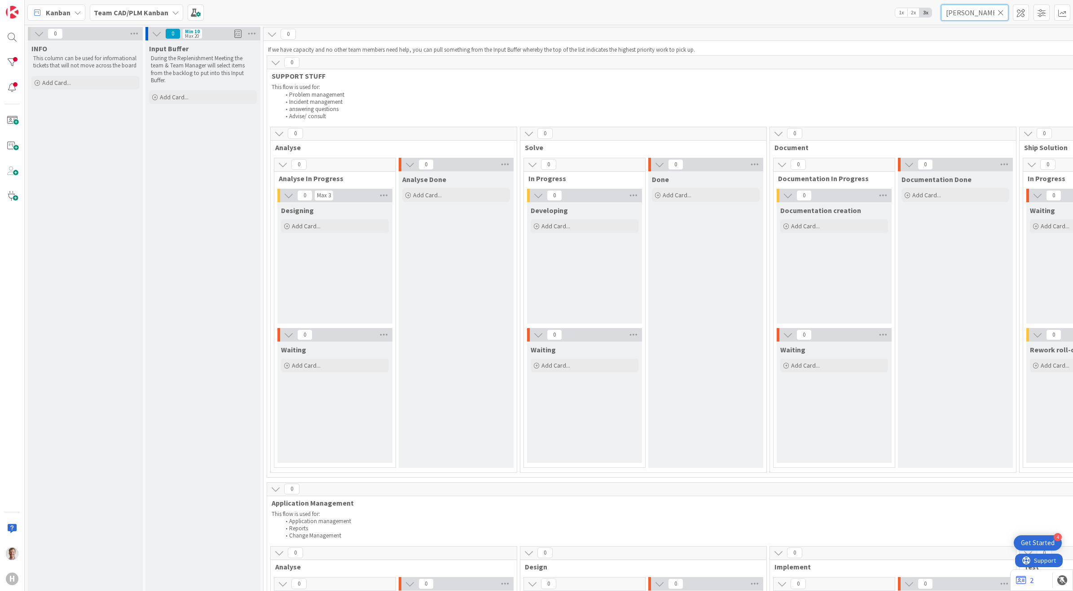
type input "bram"
click at [903, 10] on span "1x" at bounding box center [901, 12] width 12 height 9
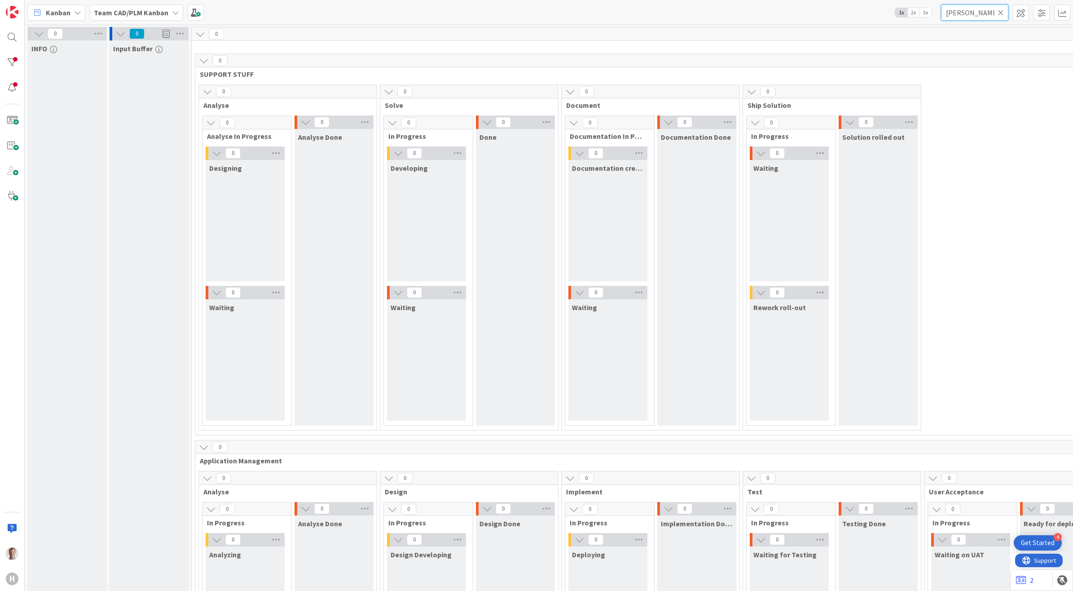
click at [1007, 14] on input "bram" at bounding box center [974, 12] width 67 height 16
click at [1001, 11] on icon at bounding box center [1001, 13] width 6 height 8
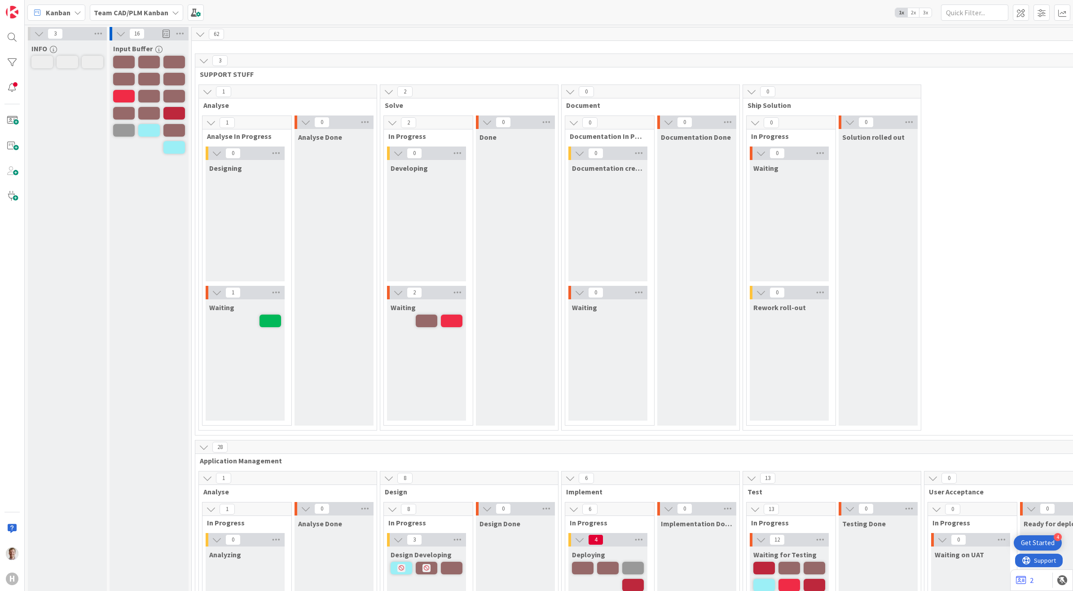
click at [244, 11] on div "Kanban Team CAD/PLM Kanban 1x 2x 3x" at bounding box center [549, 12] width 1049 height 25
click at [1036, 14] on span at bounding box center [1042, 12] width 16 height 16
click at [771, 15] on div "Kanban Team CAD/PLM Kanban 1x 2x 3x Kanban Options Card ID Time in Column Plann…" at bounding box center [549, 12] width 1049 height 25
click at [914, 13] on span "2x" at bounding box center [914, 12] width 12 height 9
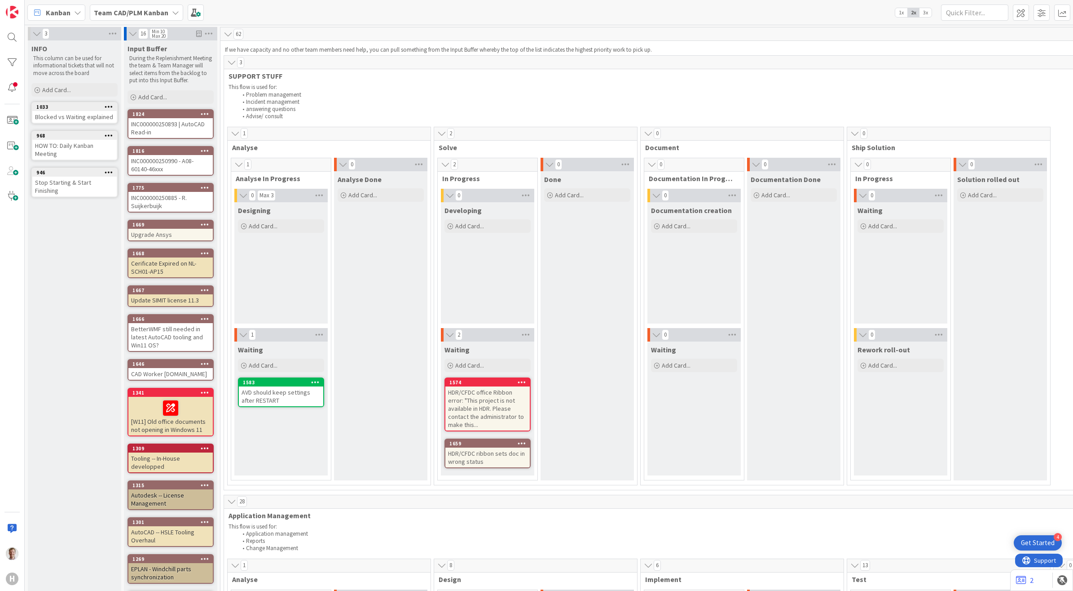
click at [927, 12] on span "3x" at bounding box center [926, 12] width 12 height 9
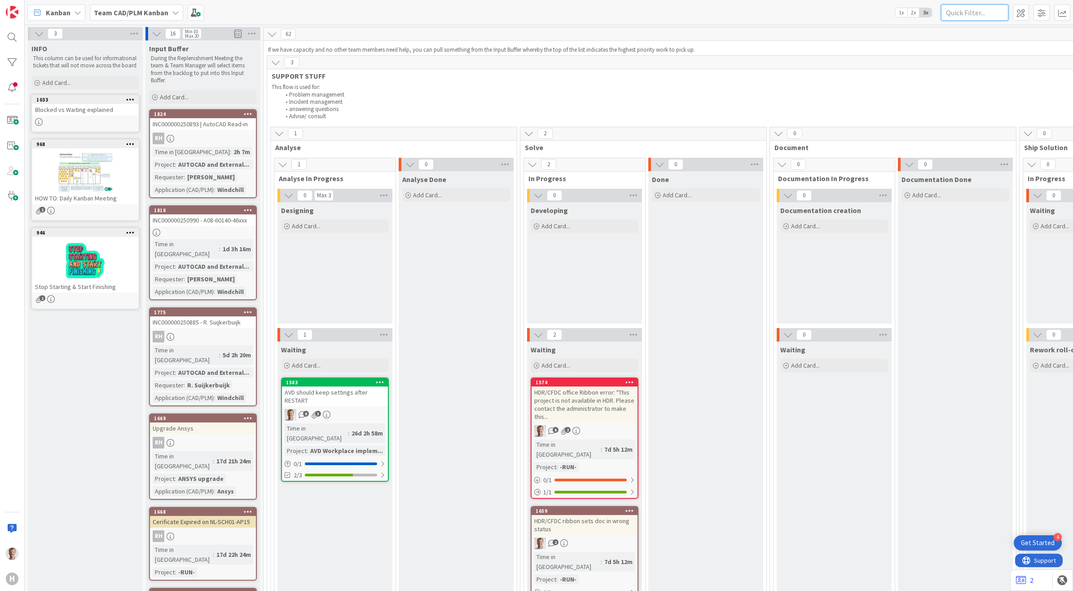
click at [967, 14] on input "text" at bounding box center [974, 12] width 67 height 16
click at [1042, 7] on span at bounding box center [1042, 12] width 16 height 16
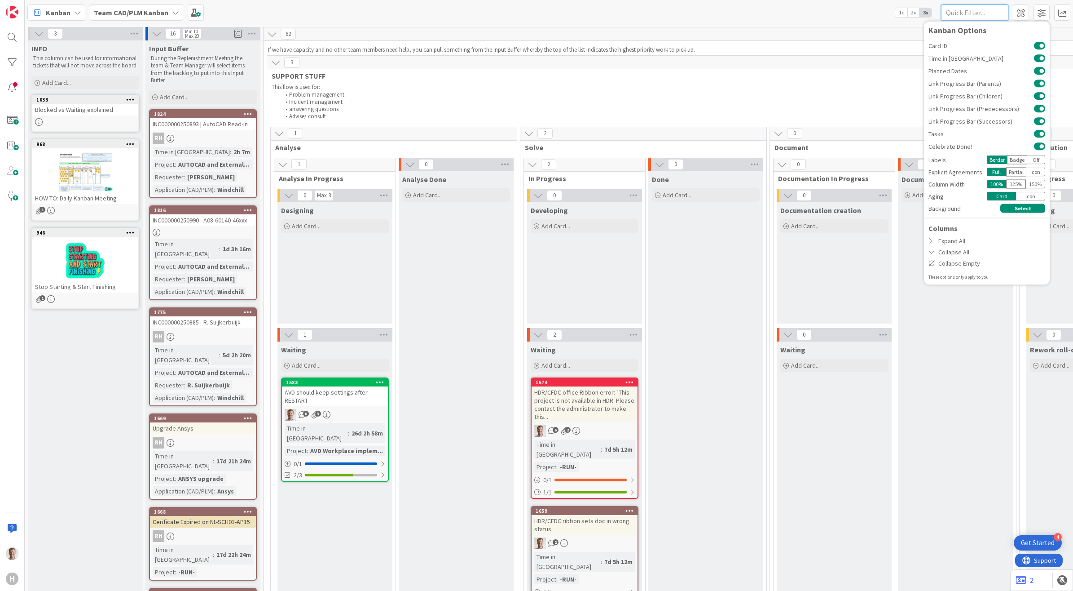
click at [970, 11] on input "text" at bounding box center [974, 12] width 67 height 16
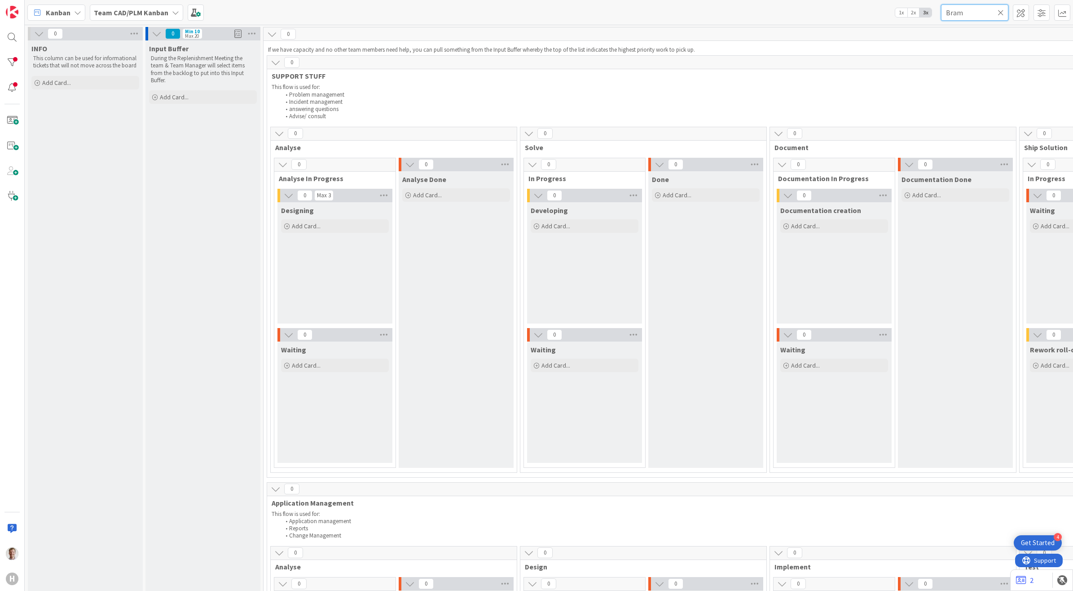
click at [1004, 12] on input "Bram" at bounding box center [974, 12] width 67 height 16
type input "Bram"
click at [1002, 14] on icon at bounding box center [1001, 13] width 6 height 8
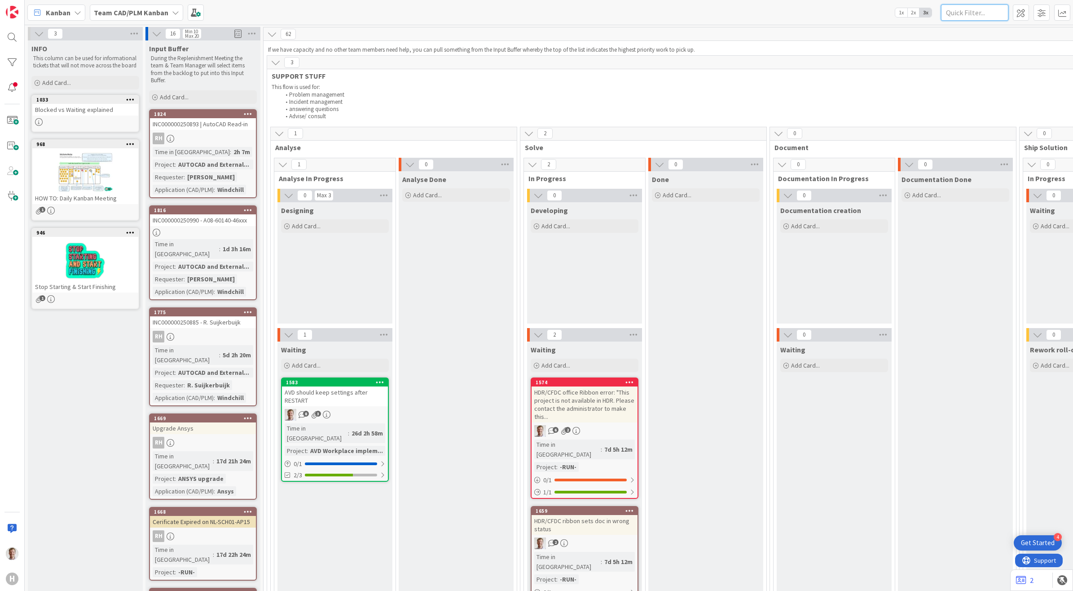
click at [1001, 11] on input "text" at bounding box center [974, 12] width 67 height 16
click at [10, 64] on div at bounding box center [12, 62] width 18 height 18
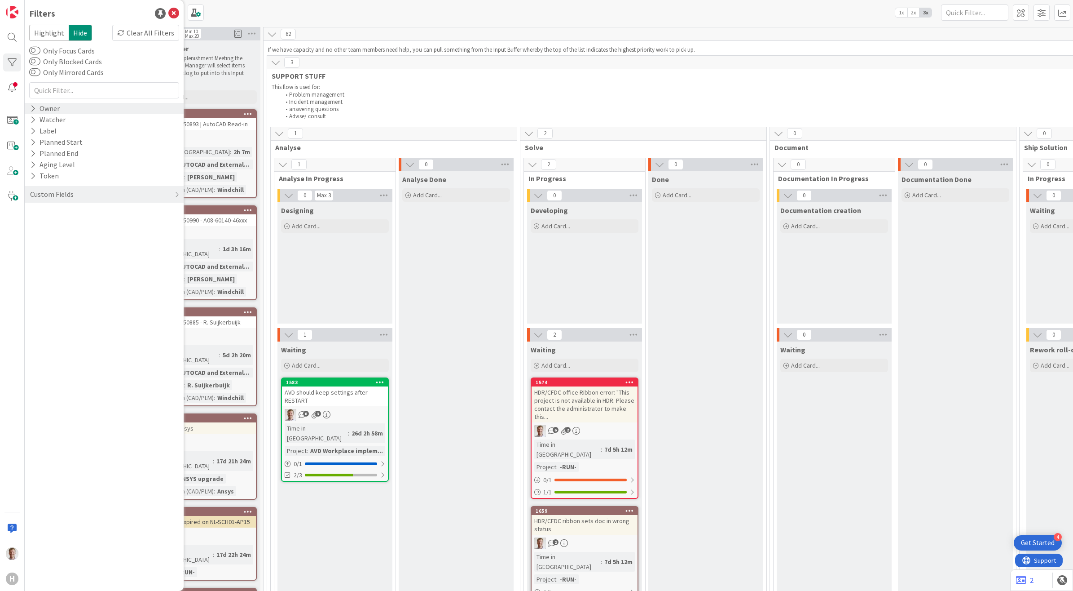
click at [31, 105] on icon at bounding box center [33, 109] width 6 height 8
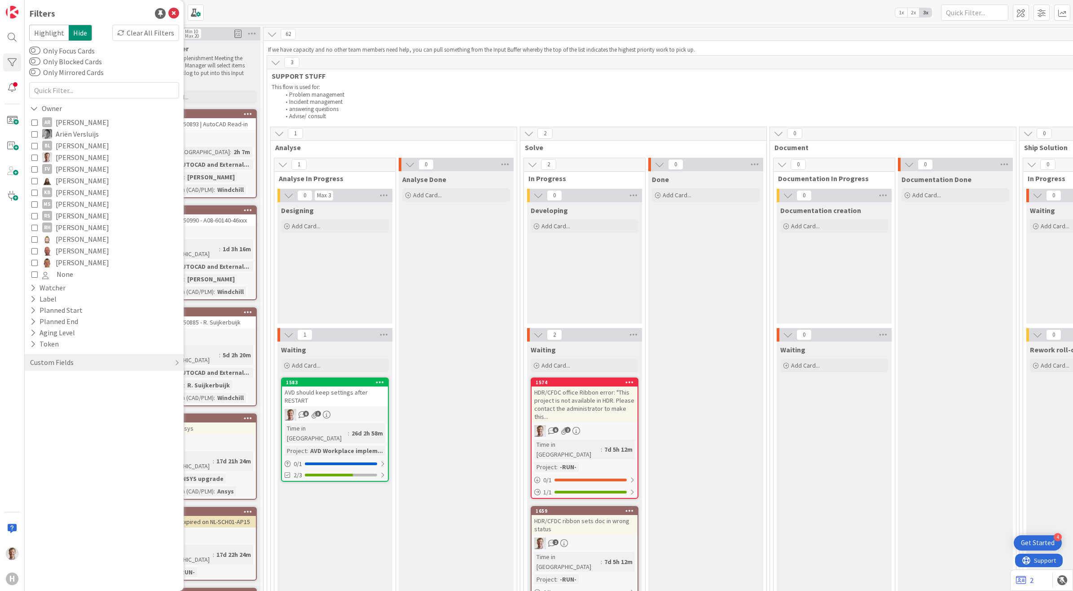
click at [33, 154] on icon at bounding box center [34, 157] width 6 height 6
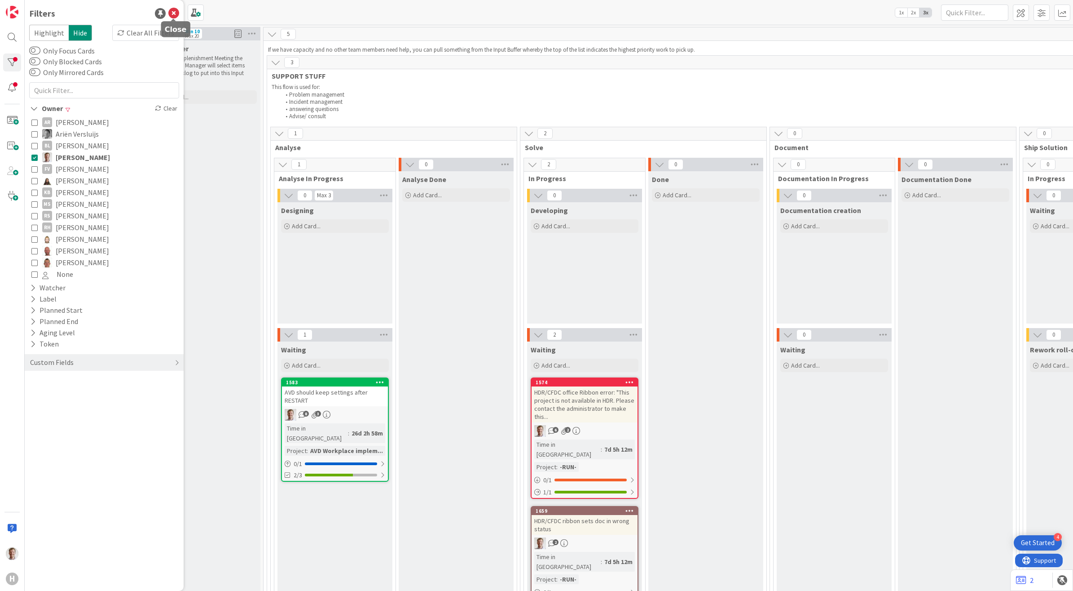
click at [169, 13] on icon at bounding box center [173, 13] width 11 height 11
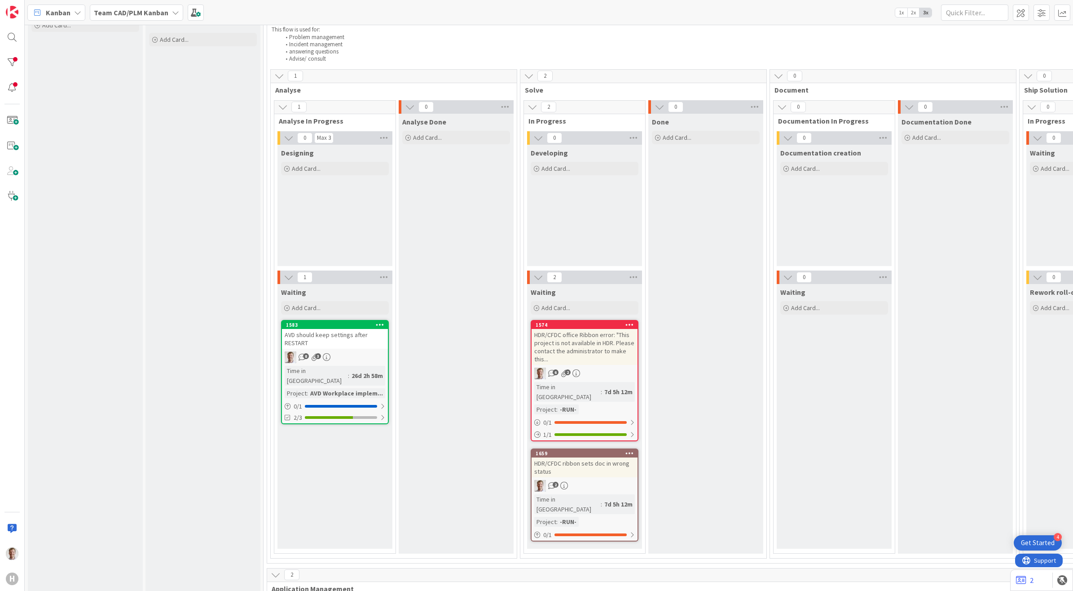
scroll to position [112, 0]
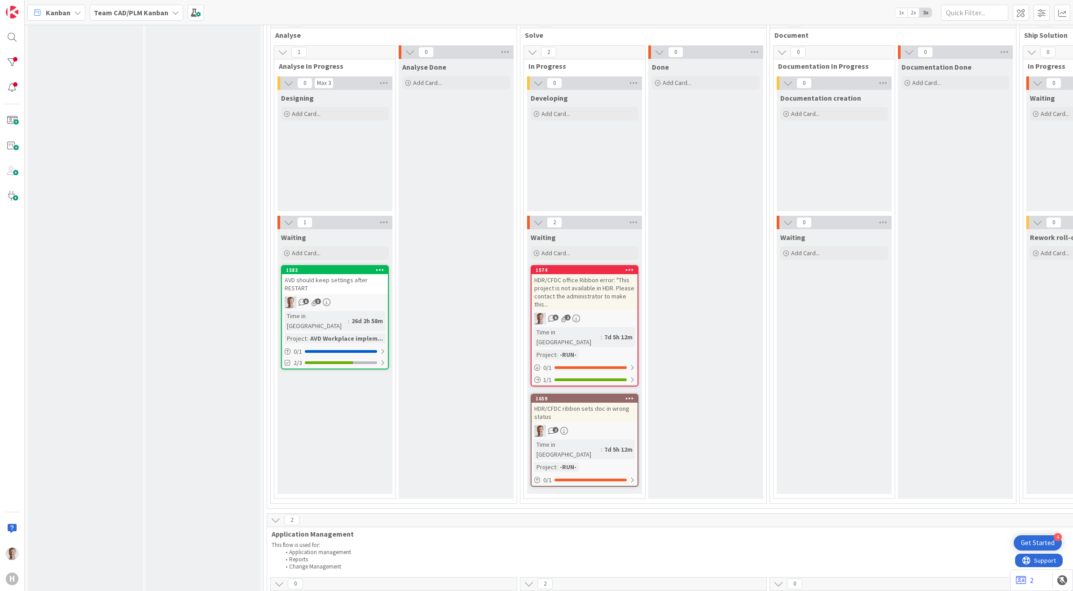
click at [335, 281] on div "AVD should keep settings after RESTART" at bounding box center [335, 284] width 106 height 20
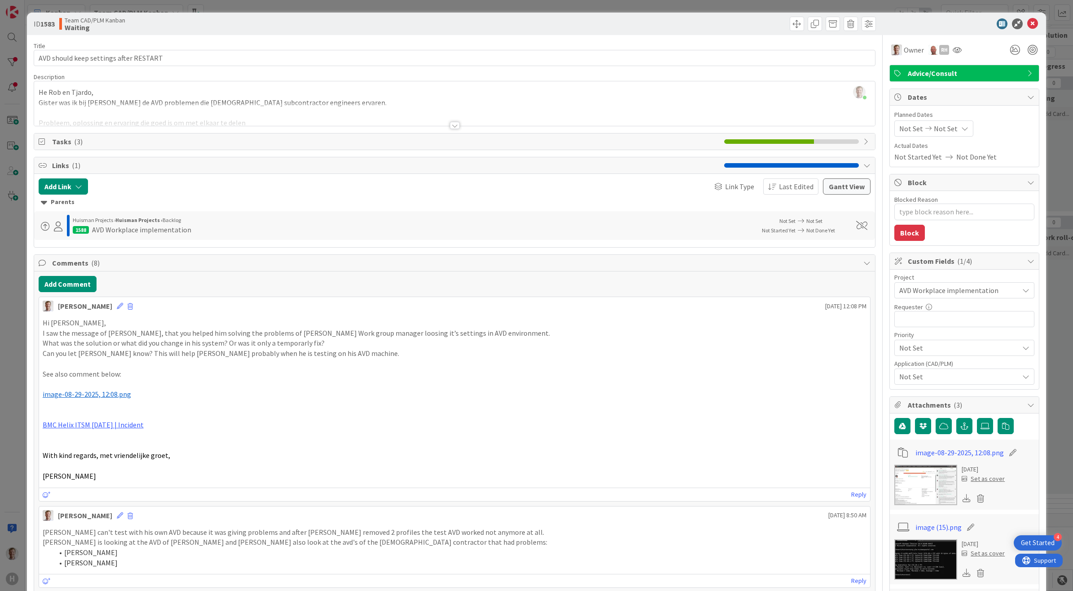
click at [77, 143] on span "( 3 )" at bounding box center [78, 141] width 9 height 9
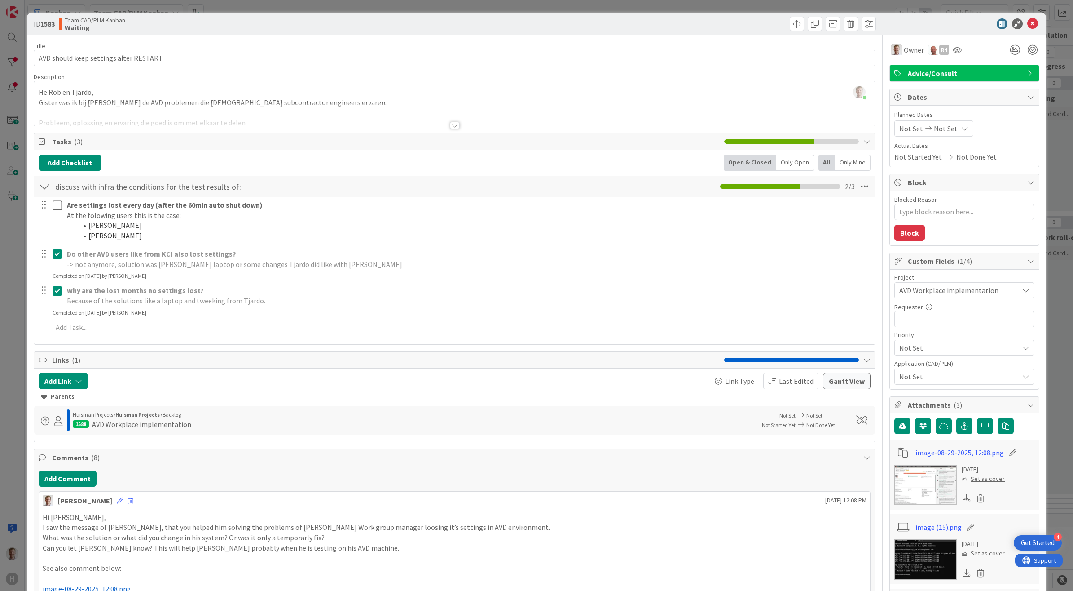
click at [144, 418] on b "Huisman Projects ›" at bounding box center [138, 414] width 47 height 7
click at [73, 427] on div "1588" at bounding box center [81, 424] width 16 height 8
click at [85, 427] on div "1588" at bounding box center [81, 424] width 16 height 8
click at [796, 418] on icon at bounding box center [801, 415] width 11 height 6
click at [46, 420] on span at bounding box center [45, 420] width 9 height 9
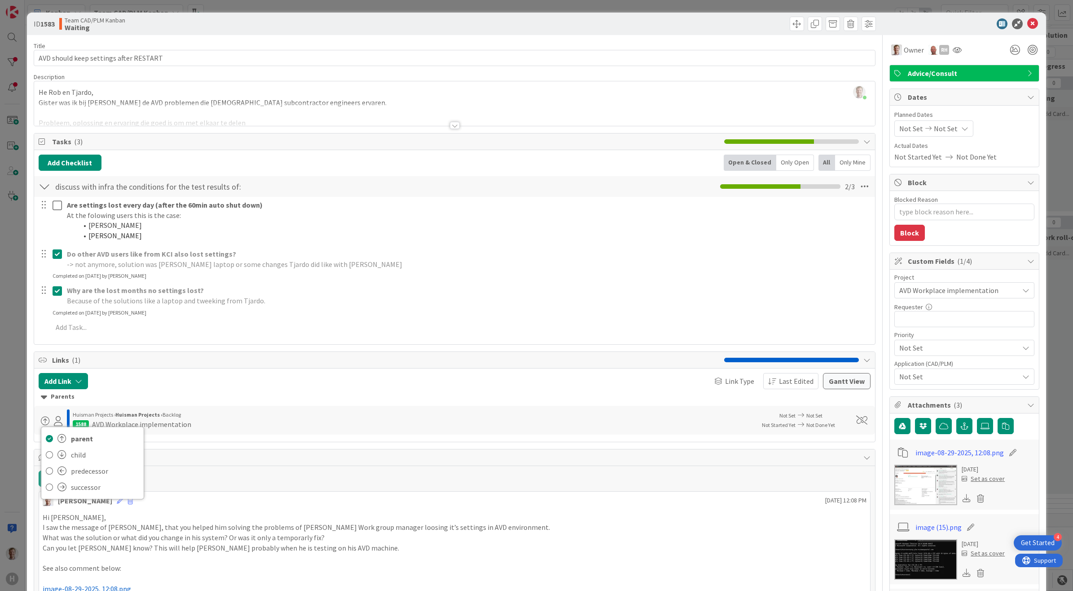
click at [152, 415] on b "Huisman Projects ›" at bounding box center [138, 414] width 47 height 7
click at [126, 425] on div "AVD Workplace implementation" at bounding box center [141, 424] width 99 height 11
click at [73, 422] on div "1588" at bounding box center [81, 424] width 16 height 8
drag, startPoint x: 75, startPoint y: 422, endPoint x: 80, endPoint y: 423, distance: 5.0
click at [79, 423] on div "1588" at bounding box center [81, 424] width 16 height 8
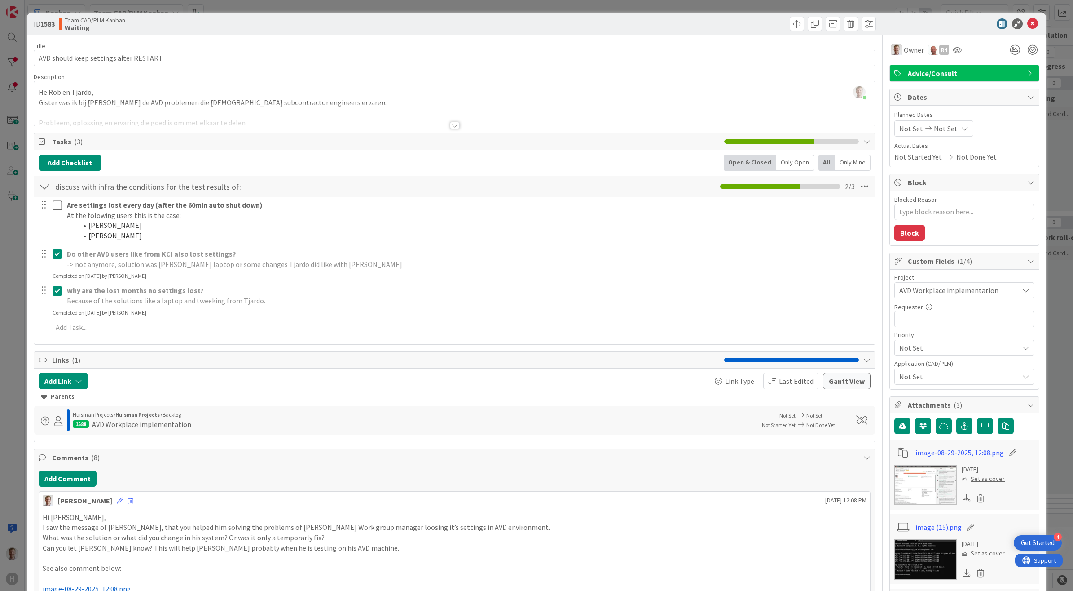
drag, startPoint x: 80, startPoint y: 423, endPoint x: 126, endPoint y: 429, distance: 46.3
click at [126, 429] on div "AVD Workplace implementation" at bounding box center [141, 424] width 99 height 11
drag, startPoint x: 126, startPoint y: 429, endPoint x: 134, endPoint y: 430, distance: 8.1
click at [133, 429] on div "AVD Workplace implementation" at bounding box center [141, 424] width 99 height 11
drag, startPoint x: 134, startPoint y: 430, endPoint x: 173, endPoint y: 432, distance: 39.1
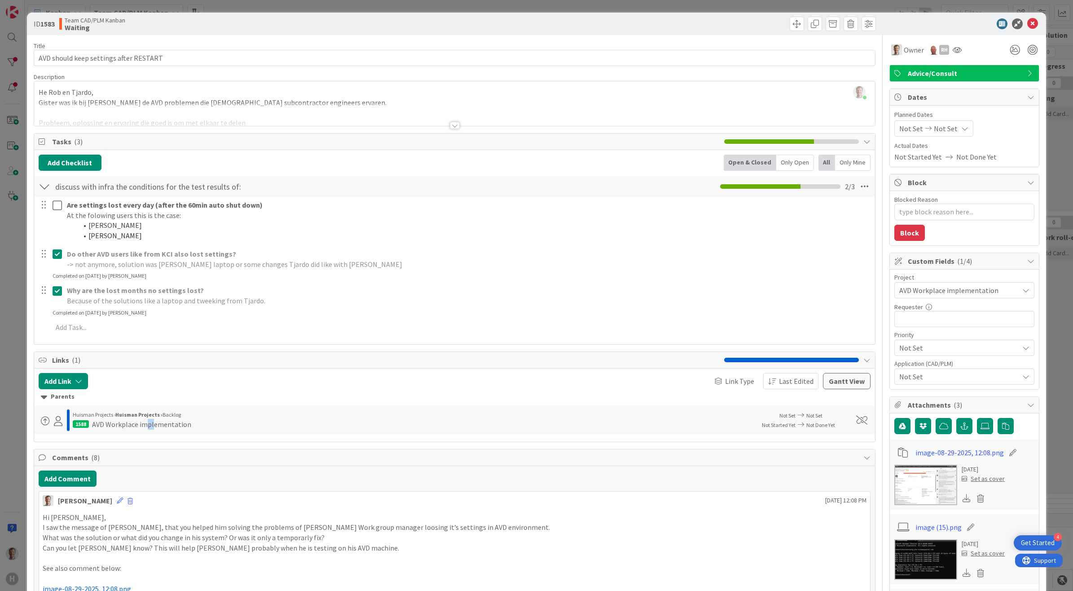
click at [170, 432] on div "parent child predecessor successor [PERSON_NAME] Projects › [PERSON_NAME] Proje…" at bounding box center [455, 420] width 842 height 29
click at [856, 418] on span at bounding box center [861, 419] width 11 height 9
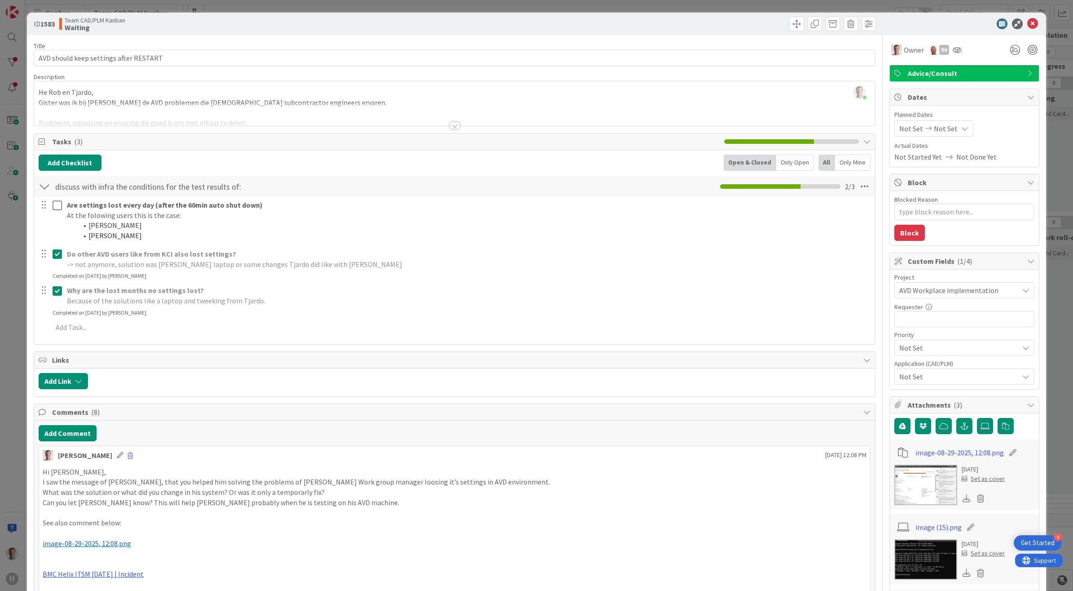
click at [241, 374] on div at bounding box center [482, 381] width 779 height 16
click at [1028, 21] on icon at bounding box center [1033, 23] width 11 height 11
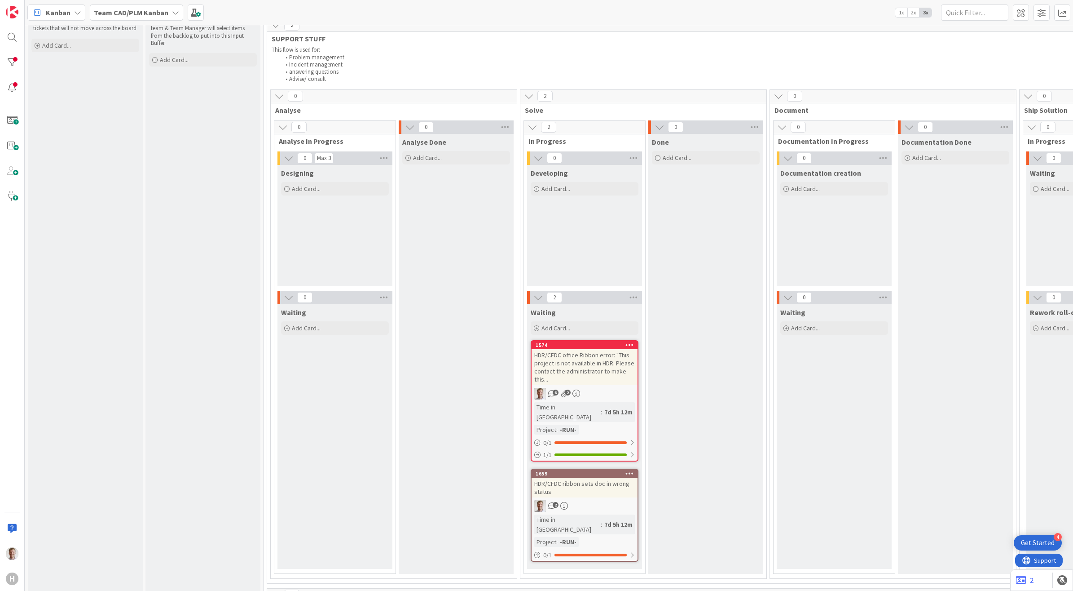
scroll to position [112, 0]
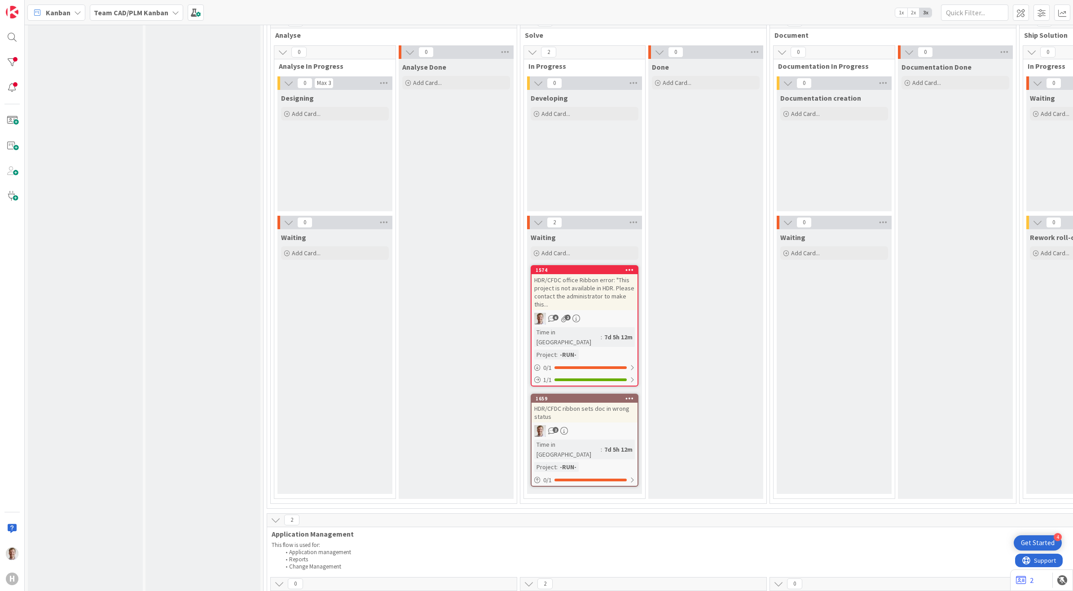
click at [586, 290] on div "HDR/CFDC office Ribbon error: "This project is not available in HDR. Please con…" at bounding box center [585, 292] width 106 height 36
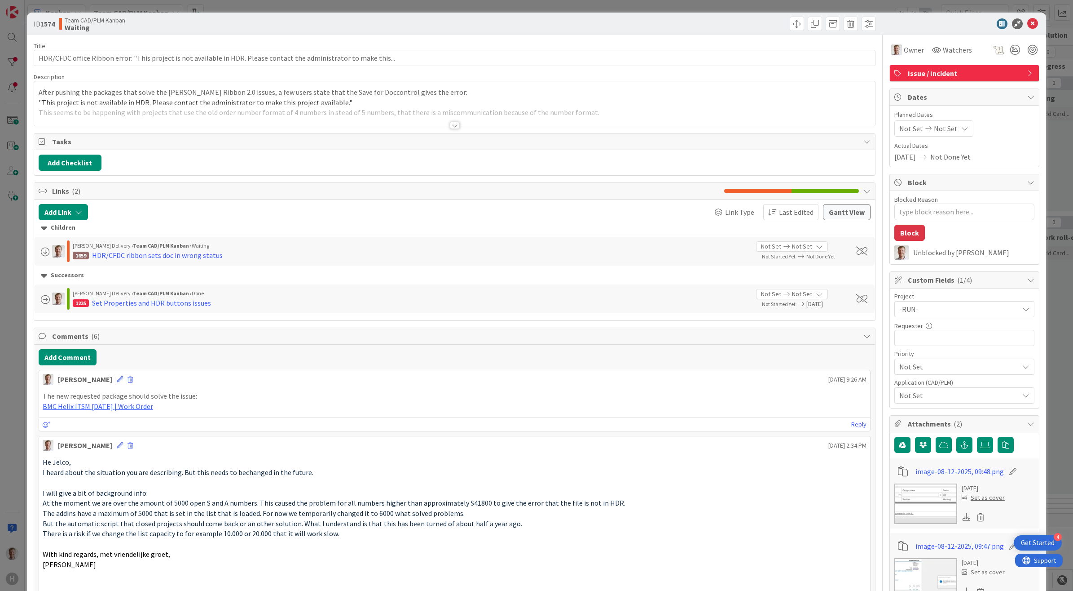
type textarea "x"
click at [450, 127] on div at bounding box center [455, 125] width 10 height 7
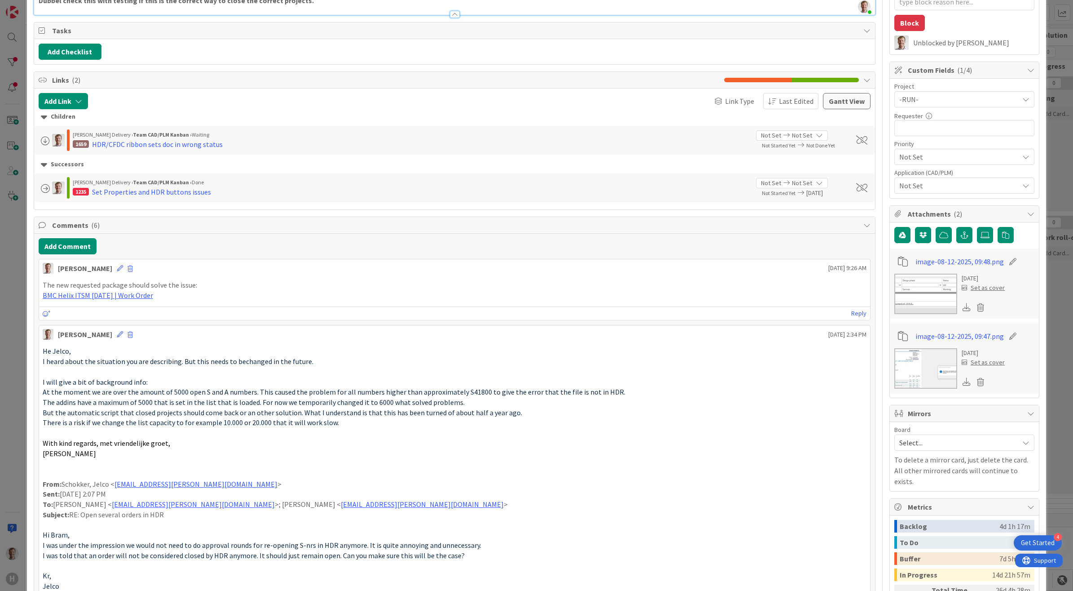
scroll to position [225, 0]
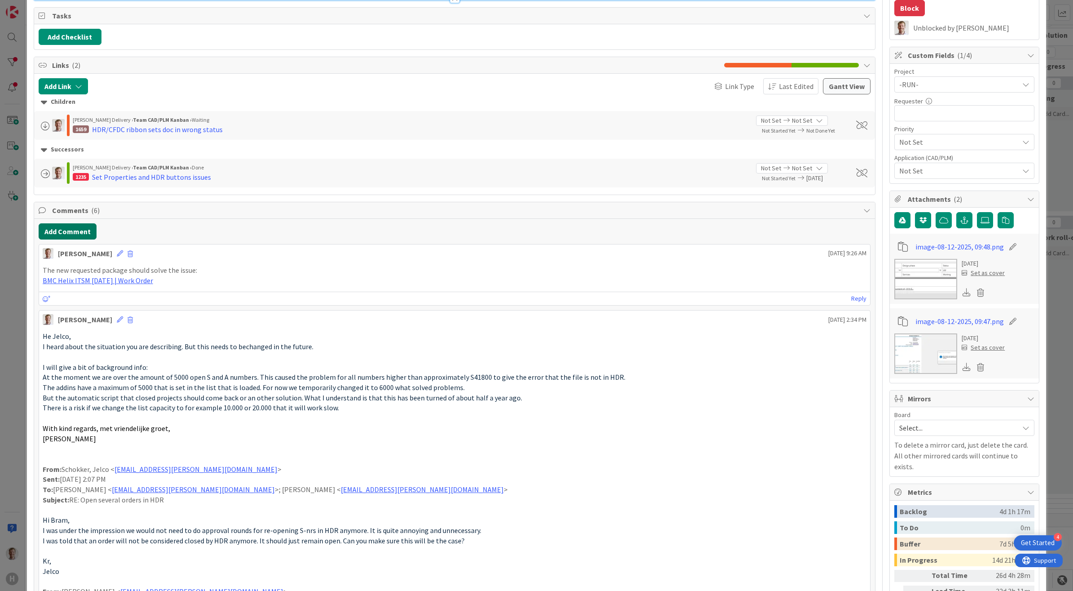
click at [51, 235] on button "Add Comment" at bounding box center [68, 231] width 58 height 16
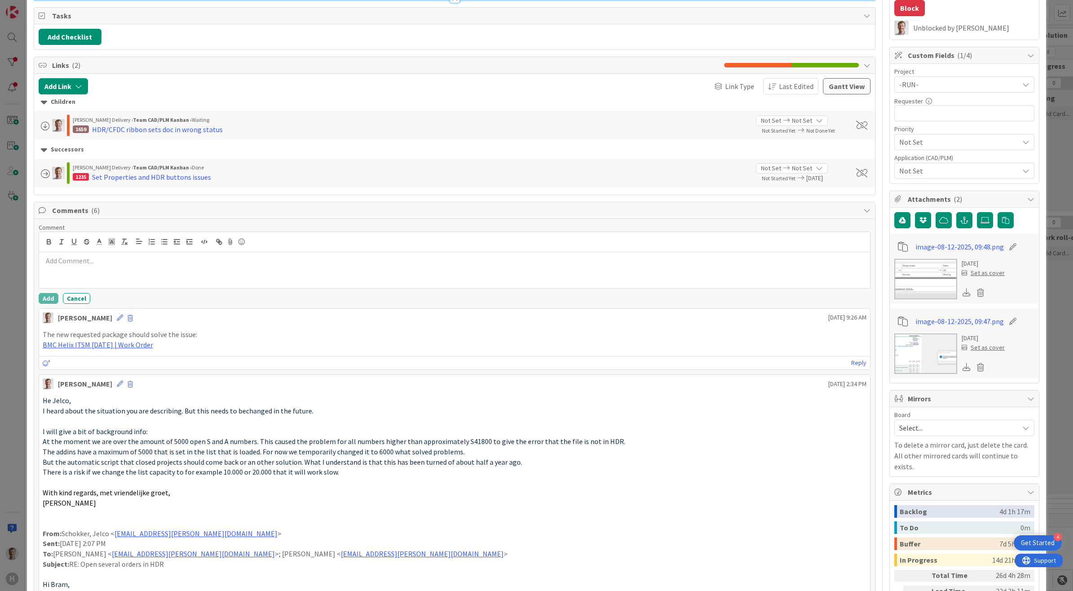
click at [117, 269] on div at bounding box center [455, 270] width 832 height 36
click at [225, 266] on p "Because of the new CFDC package from [GEOGRAPHIC_DATA]" at bounding box center [455, 261] width 825 height 10
click at [212, 263] on p "Because of the new CFDC package from [PERSON_NAME] van 2" at bounding box center [455, 261] width 825 height 10
click at [48, 296] on button "Add" at bounding box center [49, 298] width 20 height 11
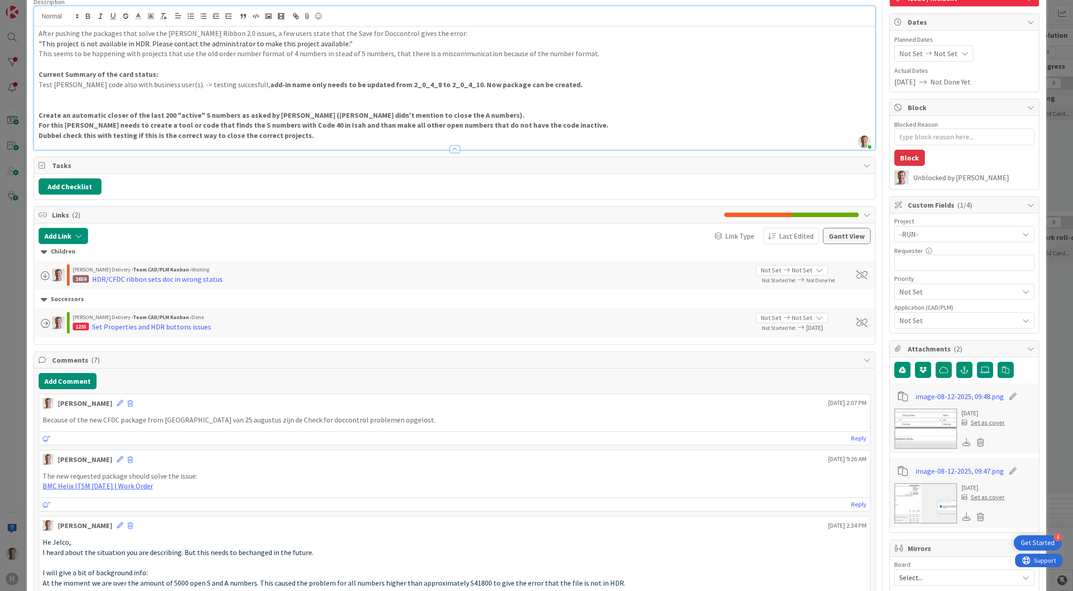
scroll to position [0, 0]
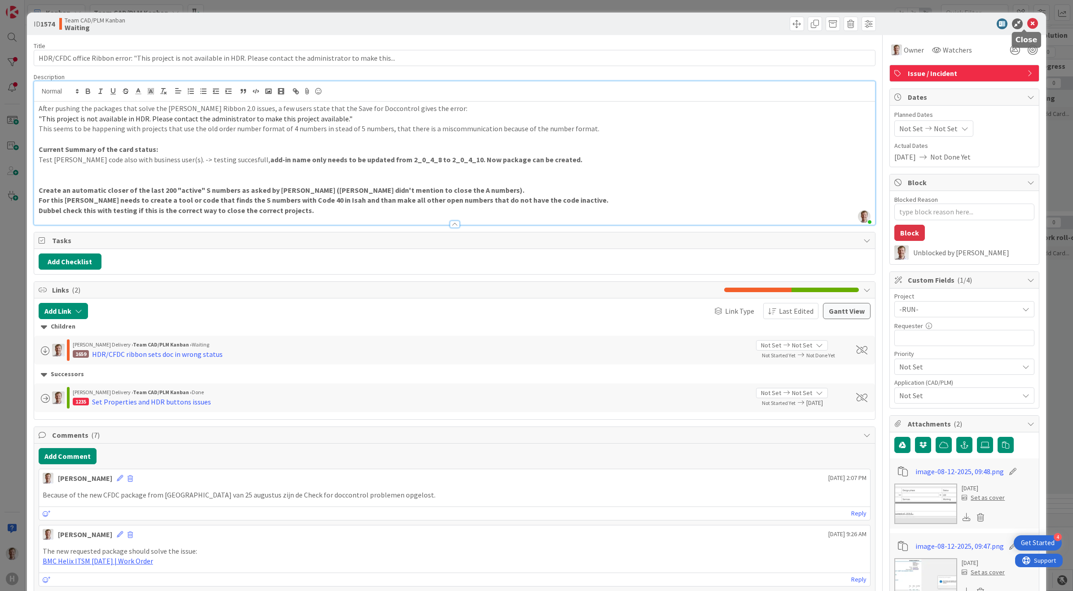
click at [1028, 23] on icon at bounding box center [1033, 23] width 11 height 11
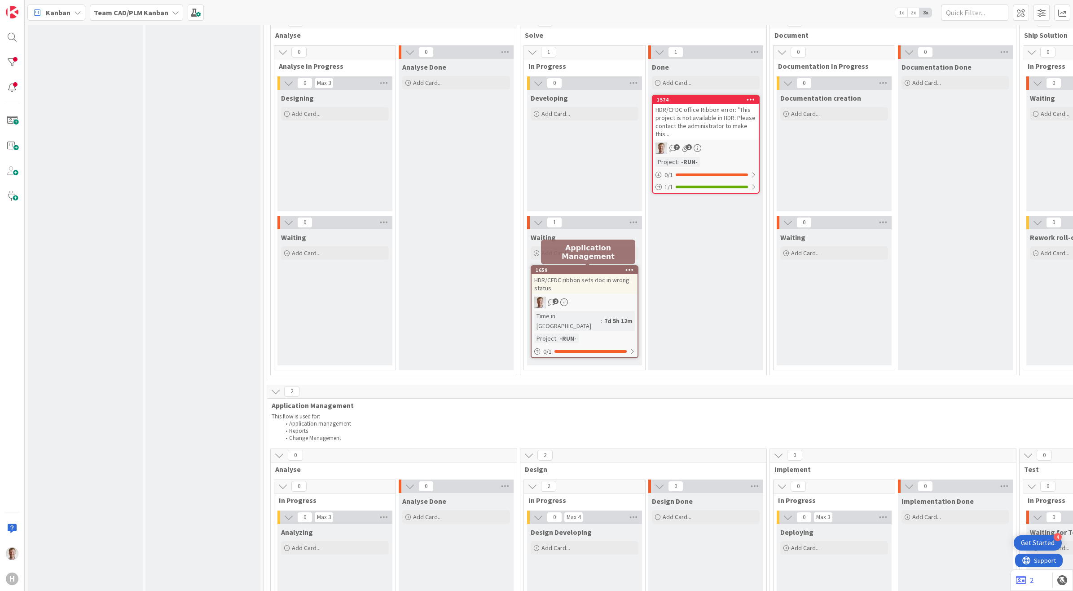
click at [601, 271] on div "1659" at bounding box center [587, 270] width 102 height 6
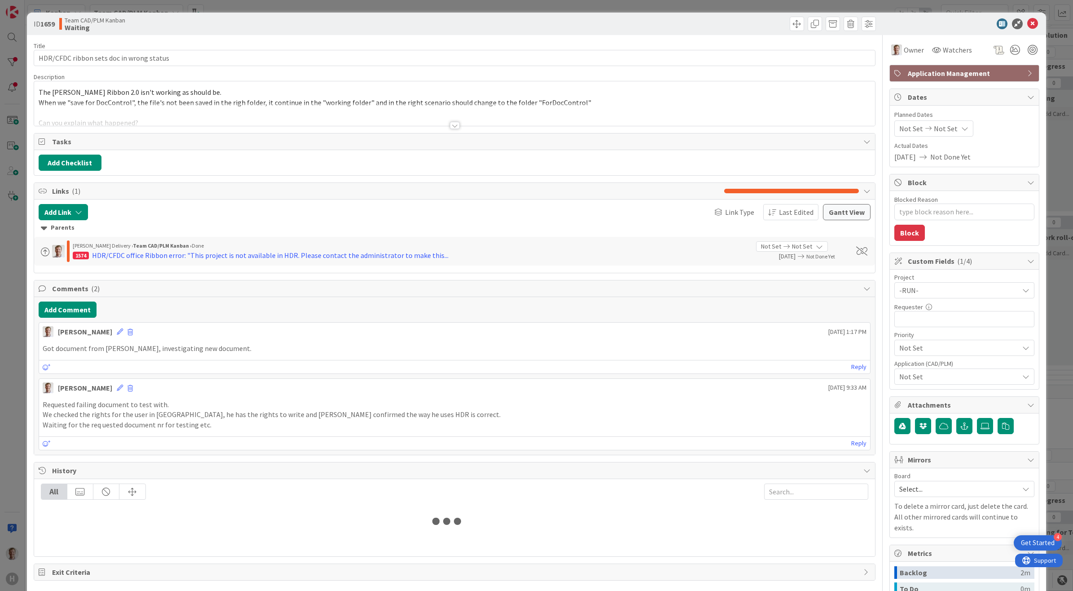
type textarea "x"
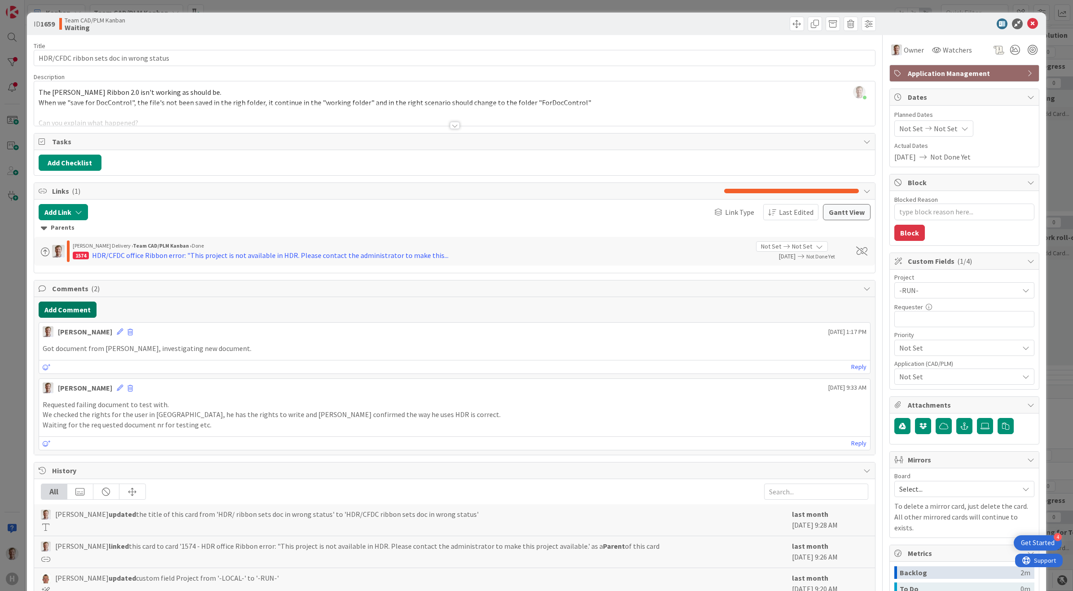
click at [59, 311] on button "Add Comment" at bounding box center [68, 309] width 58 height 16
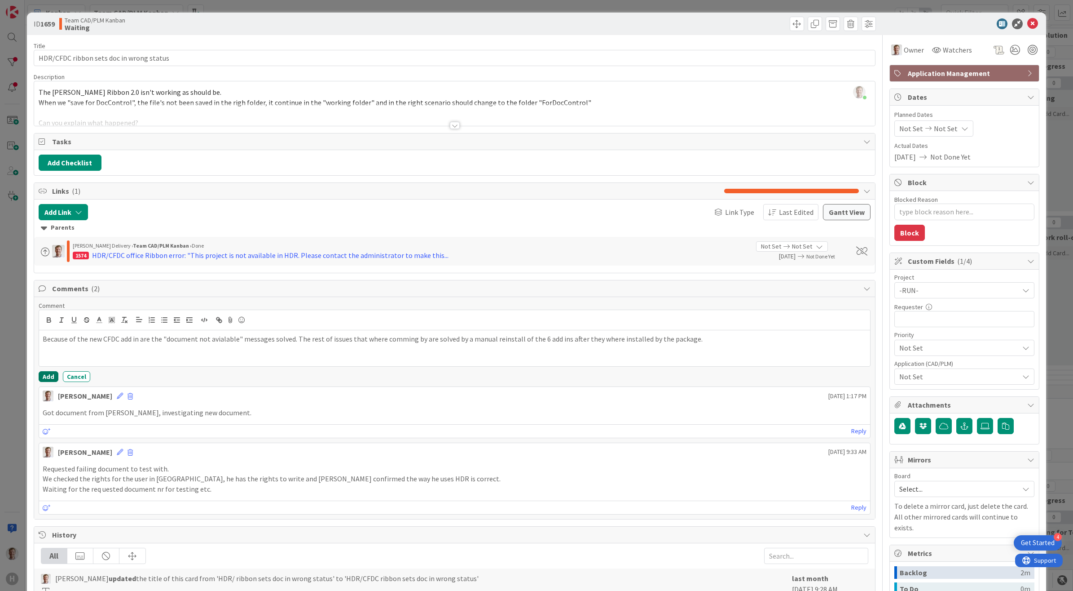
click at [43, 376] on button "Add" at bounding box center [49, 376] width 20 height 11
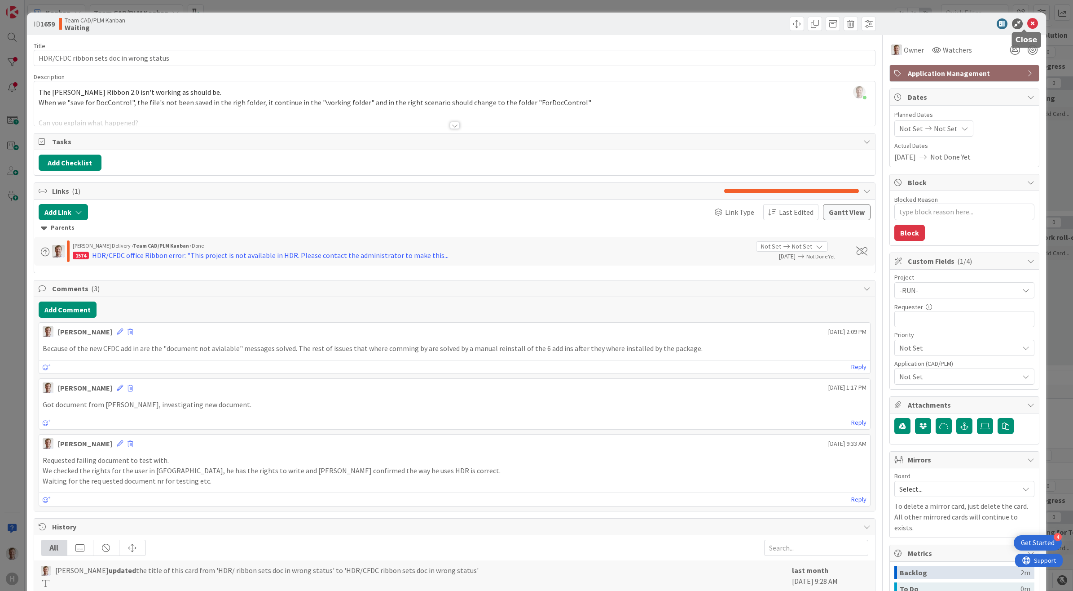
click at [1028, 23] on icon at bounding box center [1033, 23] width 11 height 11
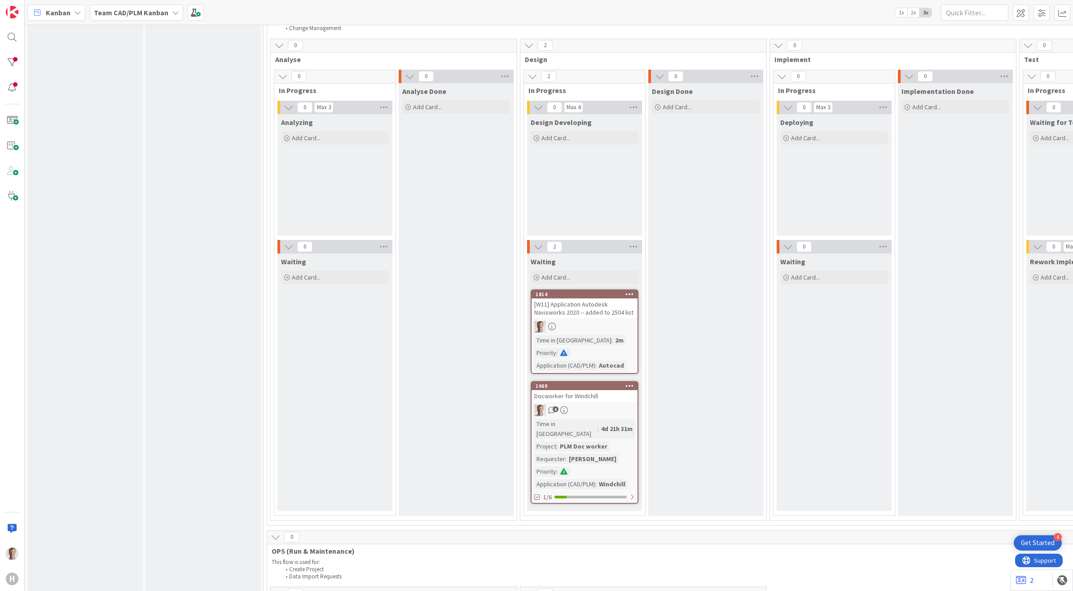
scroll to position [528, 0]
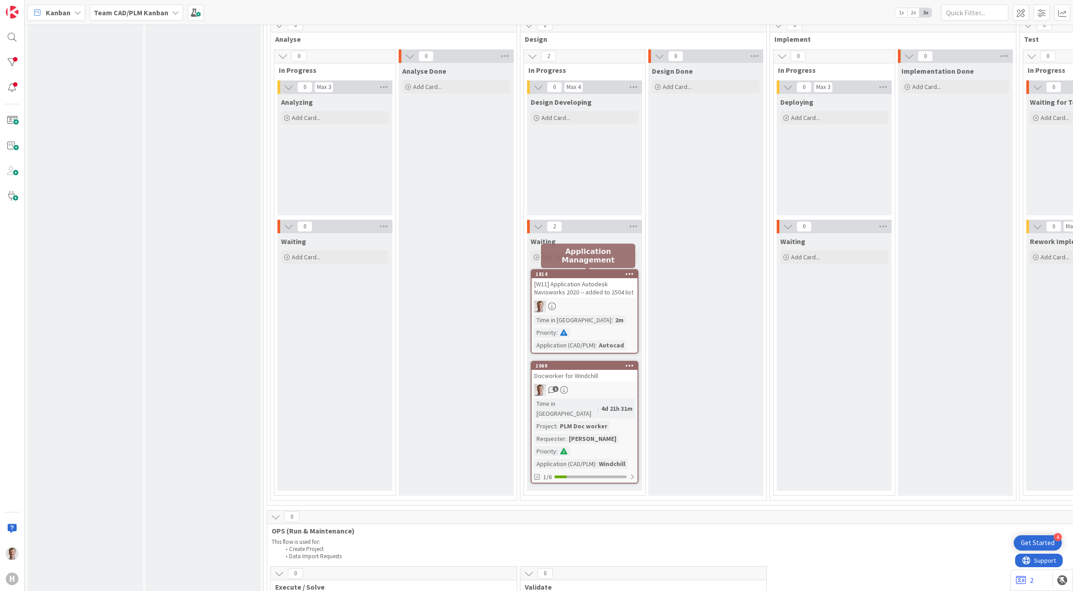
click at [575, 287] on div "[W11] Application Autodesk Navisworks 2020 -- added to 2504 list" at bounding box center [585, 288] width 106 height 20
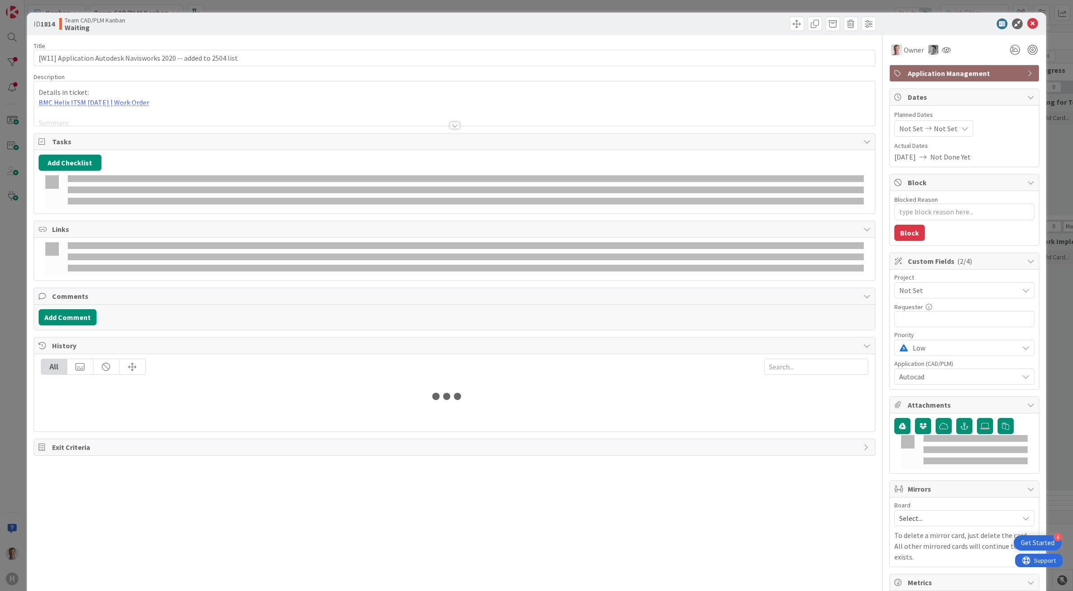
type textarea "x"
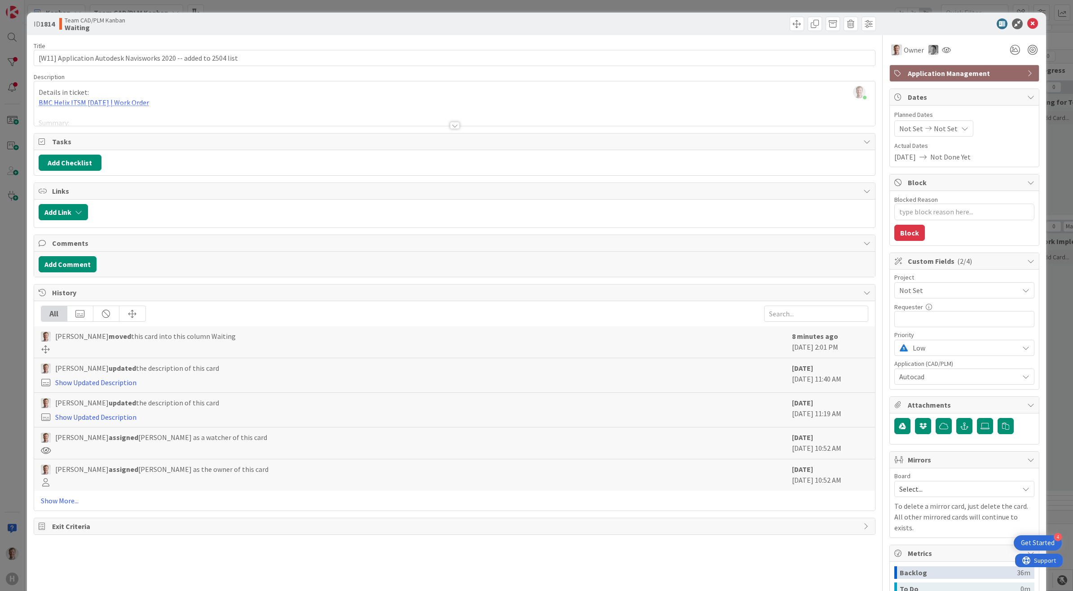
drag, startPoint x: 452, startPoint y: 124, endPoint x: 443, endPoint y: 133, distance: 12.4
click at [450, 126] on div at bounding box center [455, 125] width 10 height 7
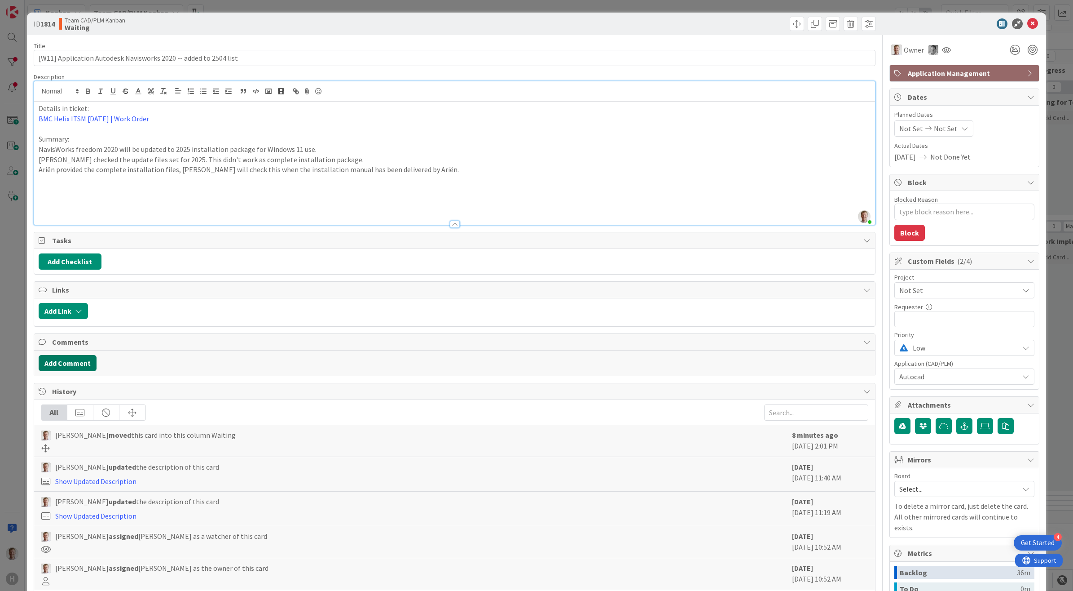
click at [82, 361] on button "Add Comment" at bounding box center [68, 363] width 58 height 16
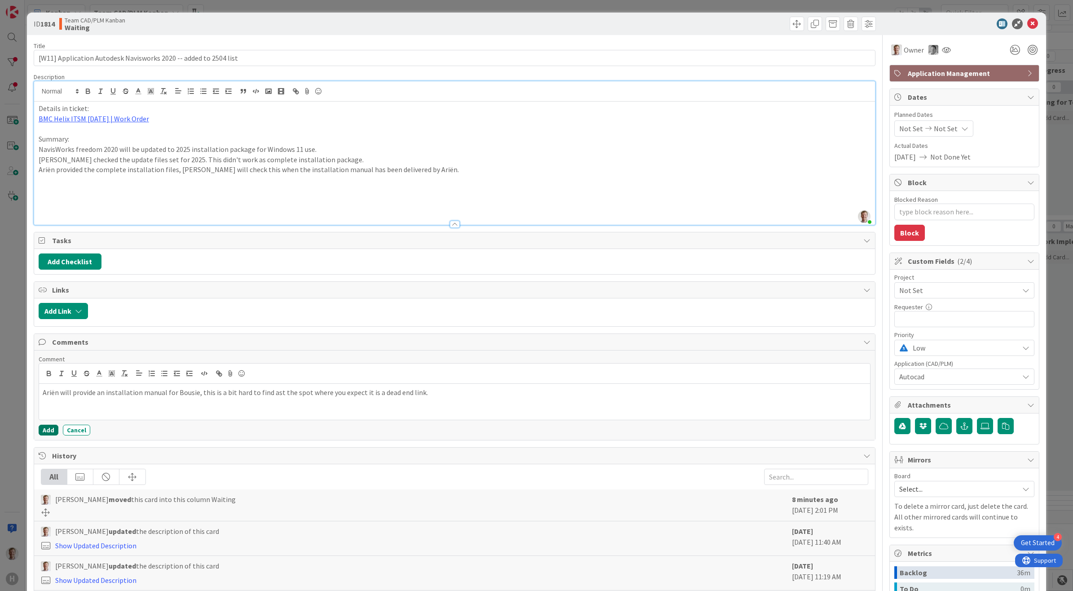
click at [43, 429] on button "Add" at bounding box center [49, 429] width 20 height 11
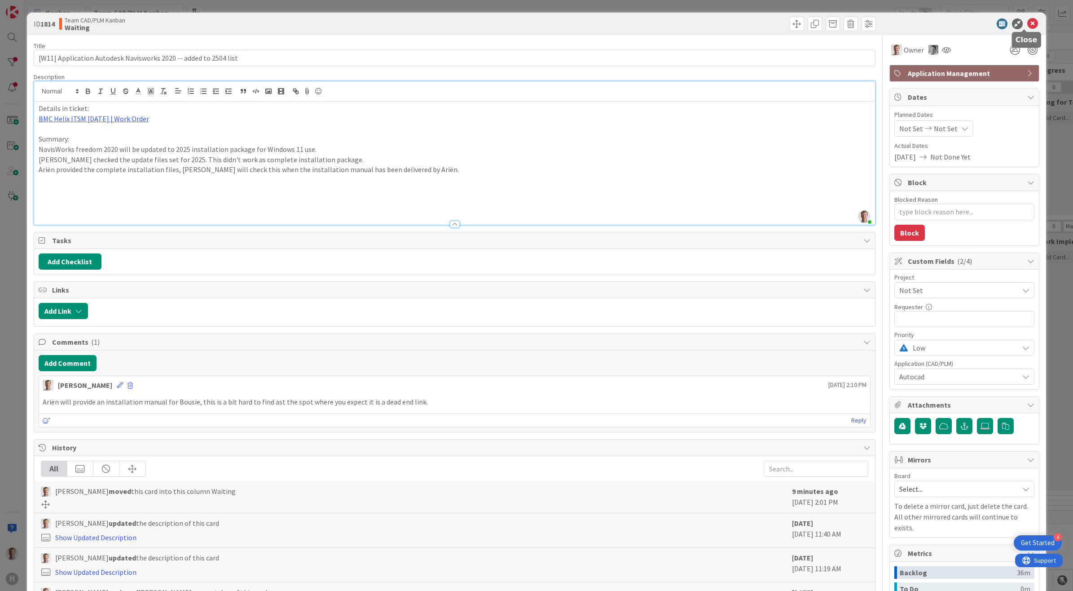
click at [1028, 19] on icon at bounding box center [1033, 23] width 11 height 11
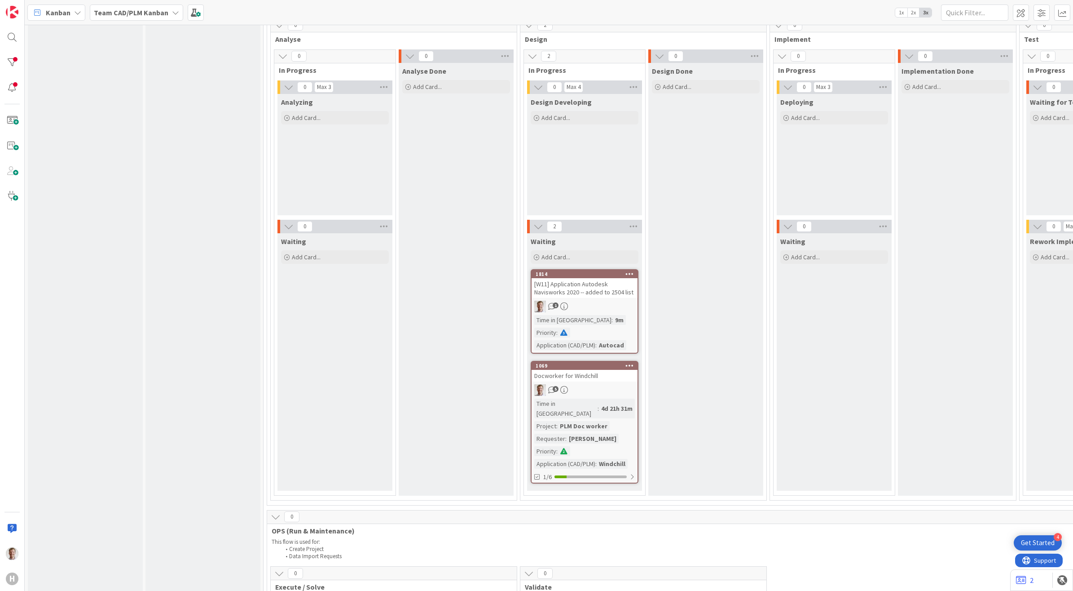
click at [616, 370] on div "Docworker for Windchill" at bounding box center [585, 376] width 106 height 12
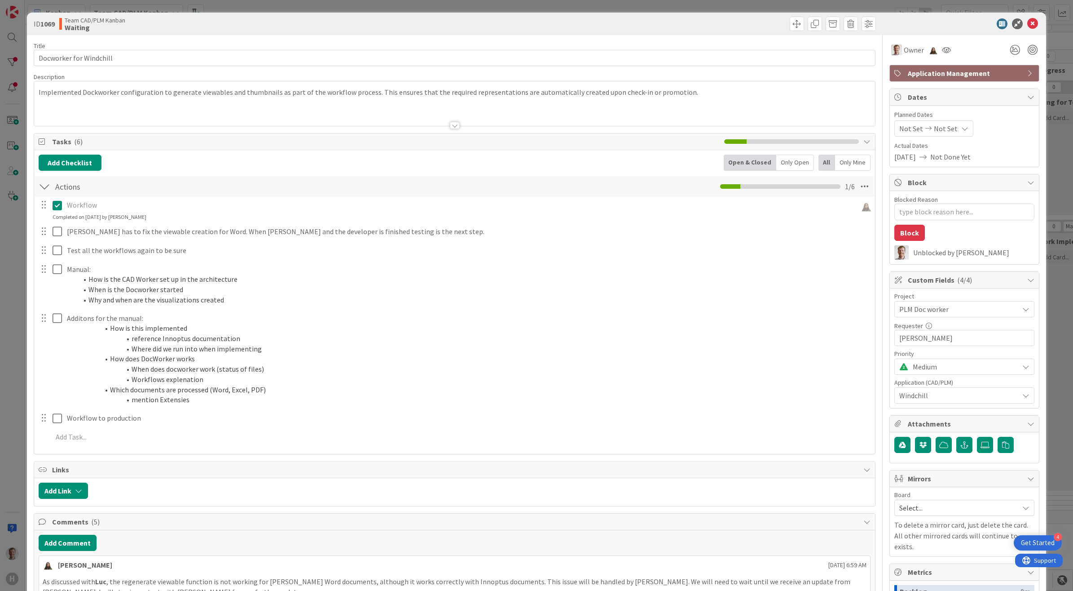
type textarea "x"
click at [1028, 22] on icon at bounding box center [1033, 23] width 11 height 11
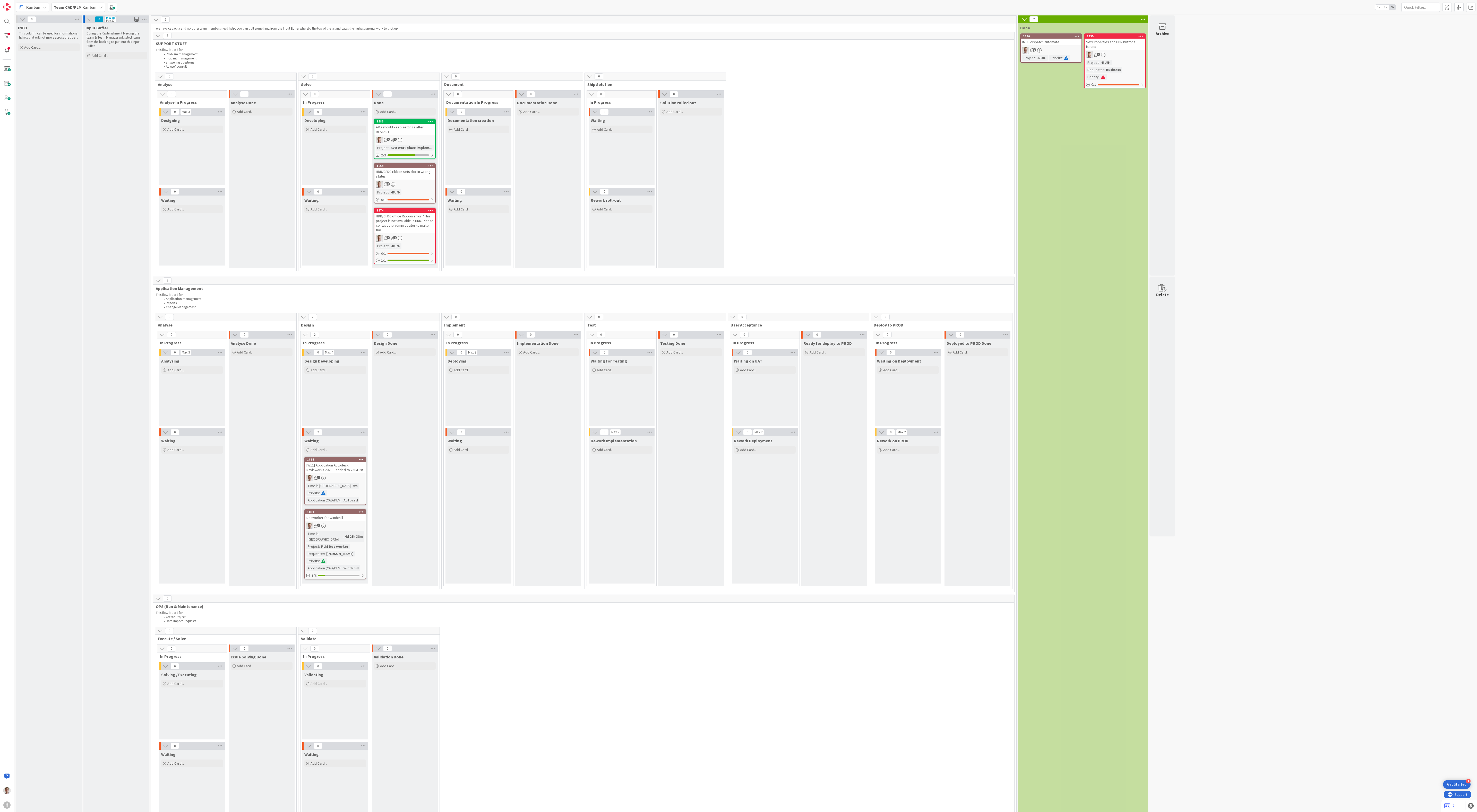
click at [615, 203] on div "0 Analyse 0 Analyse In Progress 0 Max 3 Designing Add Card... 0 Waiting Add Car…" at bounding box center [584, 173] width 859 height 201
